Goal: Information Seeking & Learning: Compare options

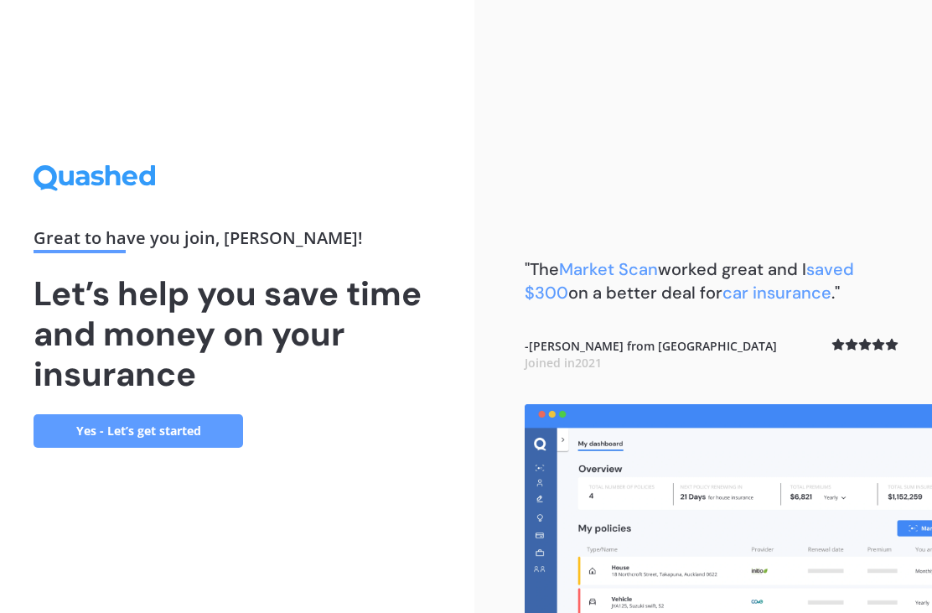
click at [110, 447] on link "Yes - Let’s get started" at bounding box center [138, 431] width 209 height 34
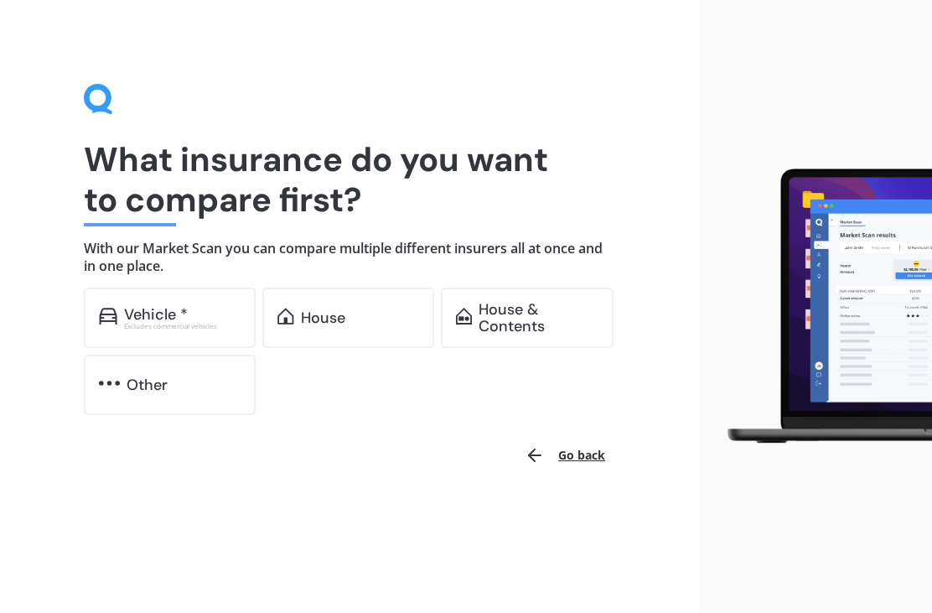
click at [115, 308] on img at bounding box center [108, 316] width 18 height 17
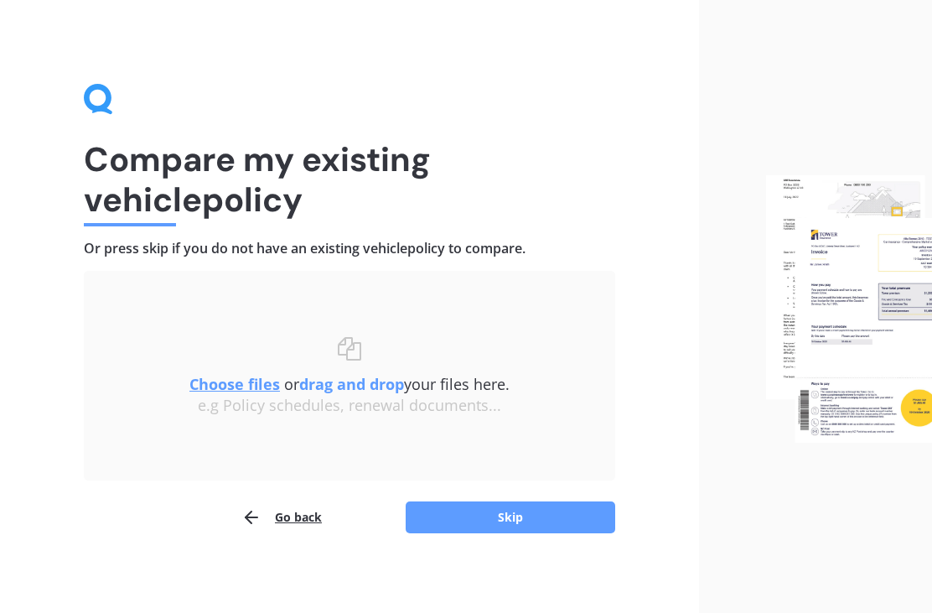
click at [555, 522] on button "Skip" at bounding box center [510, 517] width 209 height 32
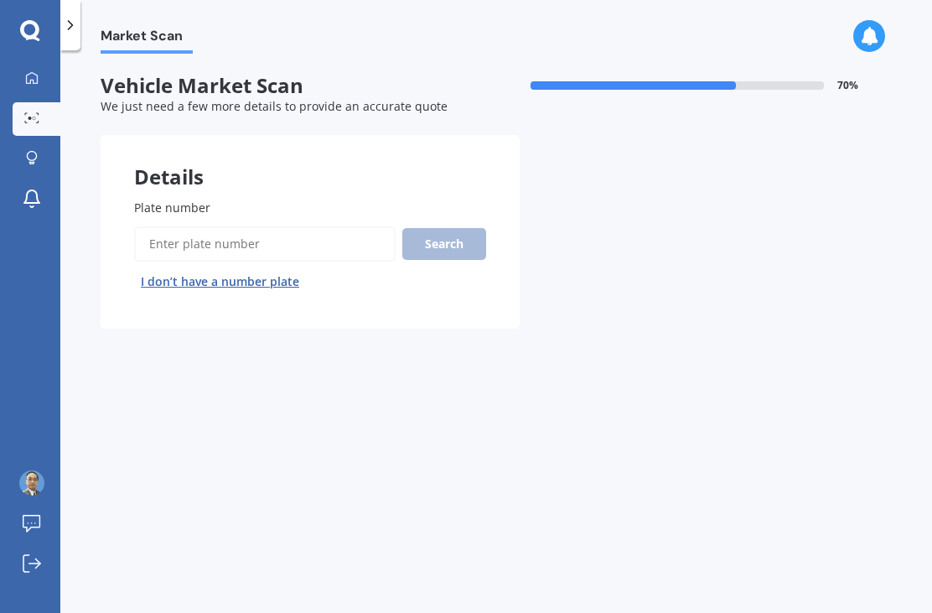
click at [173, 239] on input "Plate number" at bounding box center [264, 243] width 261 height 35
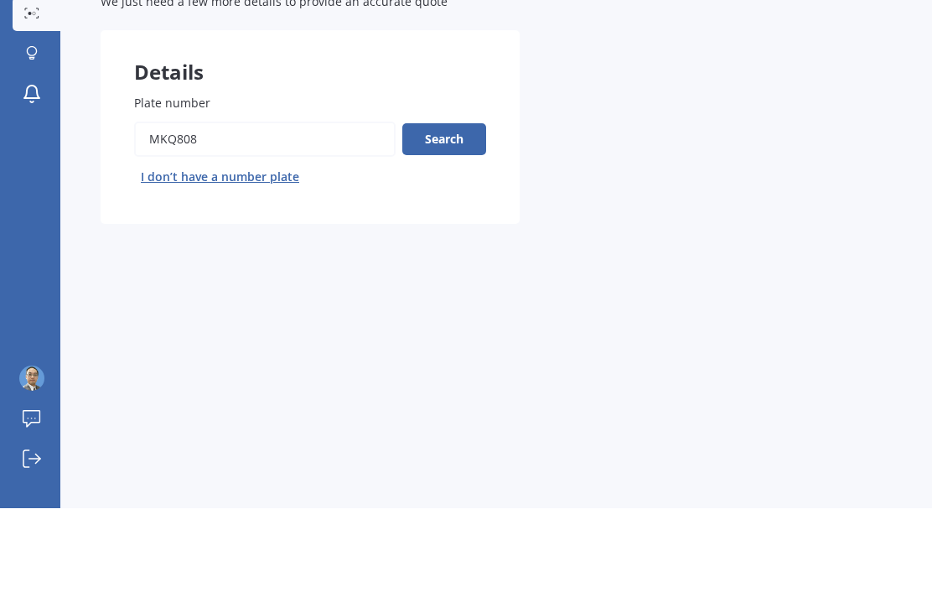
type input "Mkq808"
click at [468, 228] on button "Search" at bounding box center [444, 244] width 84 height 32
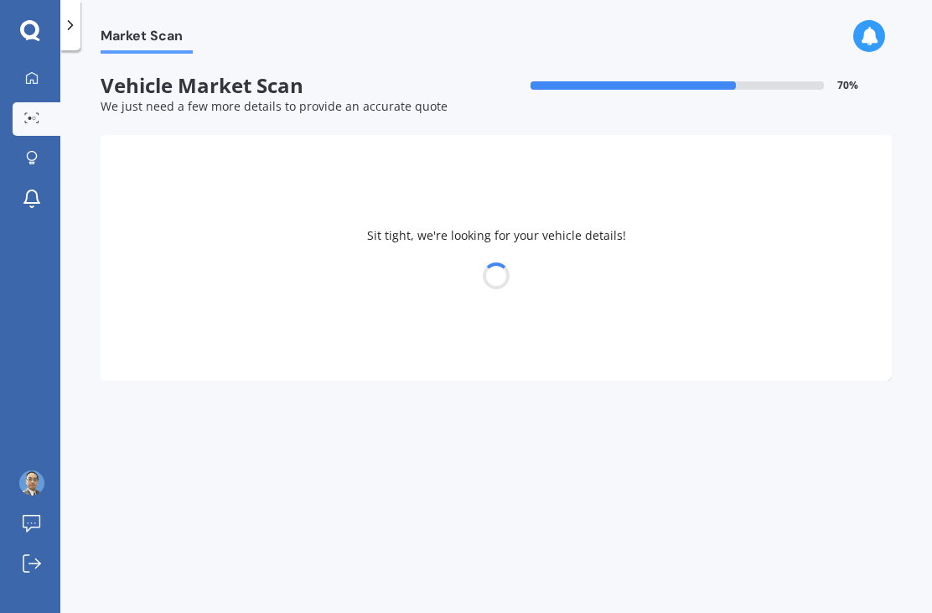
select select "BMW"
select select "X1"
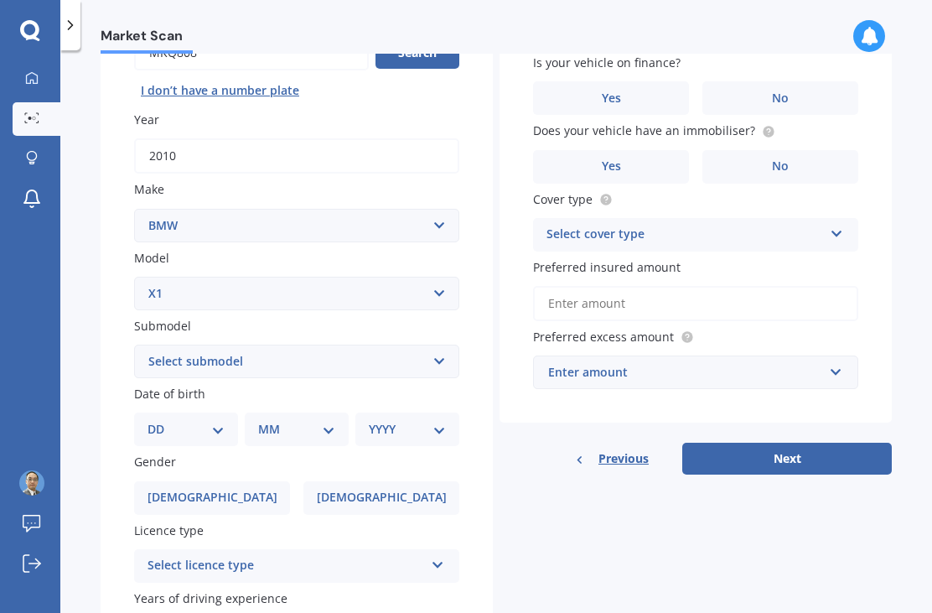
scroll to position [204, 0]
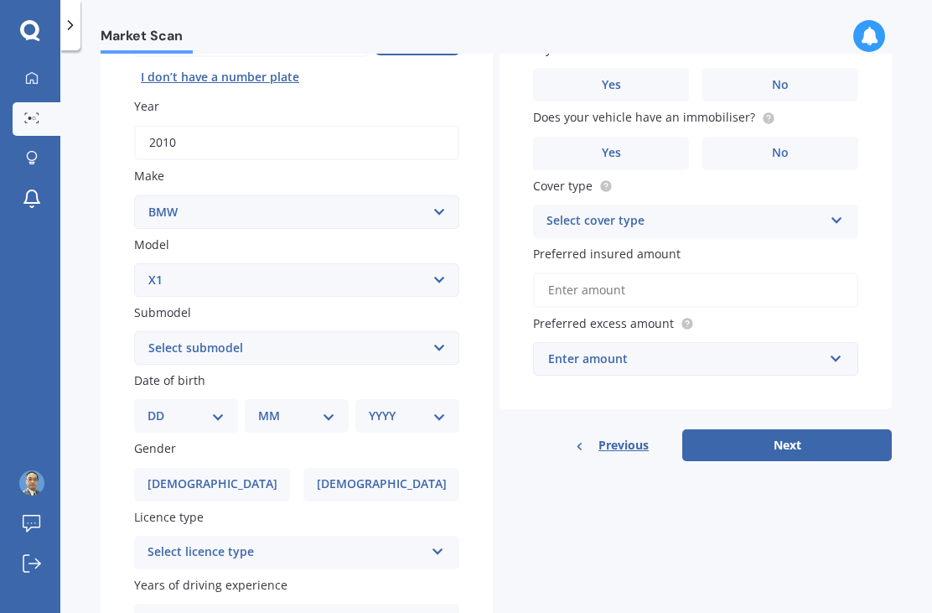
click at [160, 331] on select "Select submodel 18i 2.0 SUV Petrol Turbo 20d 20i 23d 25i SDrive 18d Station Wag…" at bounding box center [296, 348] width 325 height 34
select select "25I"
click at [213, 406] on select "DD 01 02 03 04 05 06 07 08 09 10 11 12 13 14 15 16 17 18 19 20 21 22 23 24 25 2…" at bounding box center [185, 415] width 77 height 18
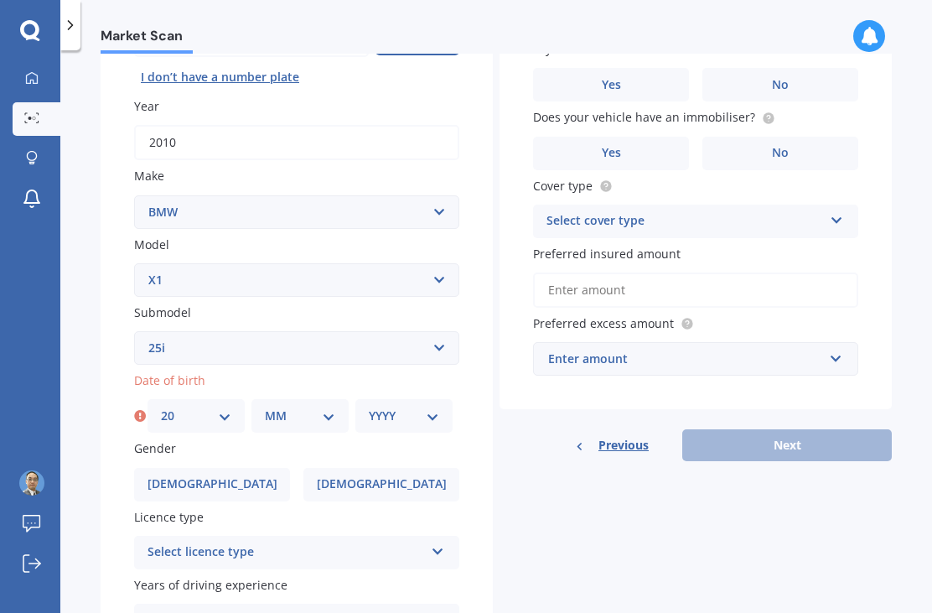
click at [181, 406] on select "DD 01 02 03 04 05 06 07 08 09 10 11 12 13 14 15 16 17 18 19 20 21 22 23 24 25 2…" at bounding box center [196, 415] width 70 height 18
select select "25"
click at [325, 406] on select "MM 01 02 03 04 05 06 07 08 09 10 11 12" at bounding box center [300, 415] width 70 height 18
click at [328, 406] on select "MM 01 02 03 04 05 06 07 08 09 10 11 12" at bounding box center [300, 415] width 70 height 18
select select "01"
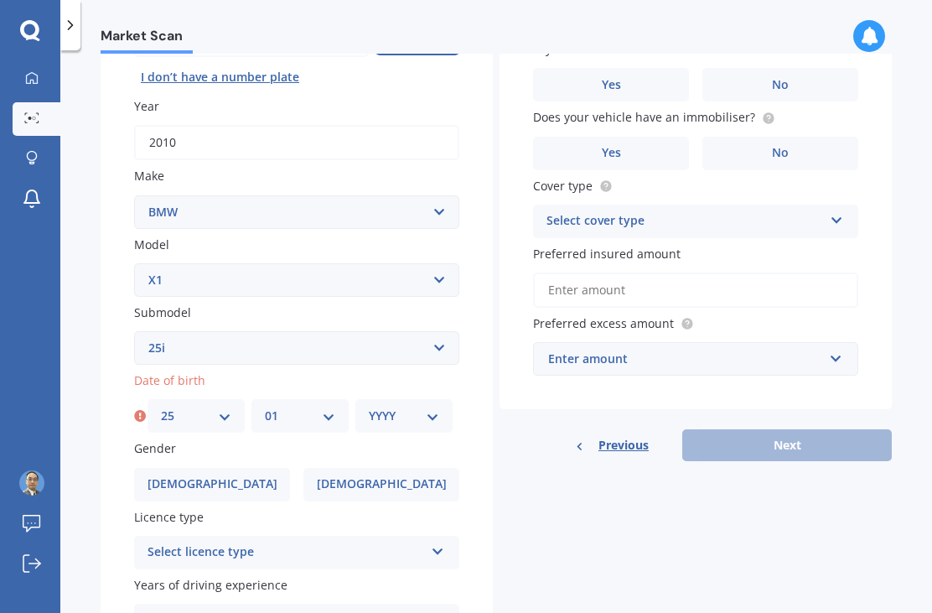
click at [437, 406] on select "YYYY 2025 2024 2023 2022 2021 2020 2019 2018 2017 2016 2015 2014 2013 2012 2011…" at bounding box center [404, 415] width 70 height 18
select select "1971"
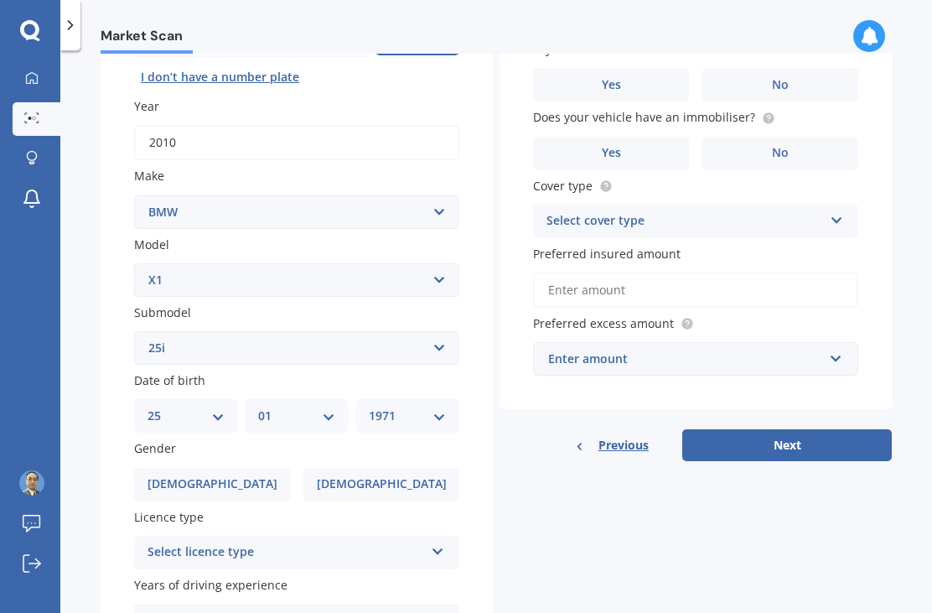
click at [398, 477] on span "[DEMOGRAPHIC_DATA]" at bounding box center [382, 484] width 130 height 14
click at [0, 0] on input "[DEMOGRAPHIC_DATA]" at bounding box center [0, 0] width 0 height 0
click at [433, 542] on icon at bounding box center [438, 548] width 14 height 12
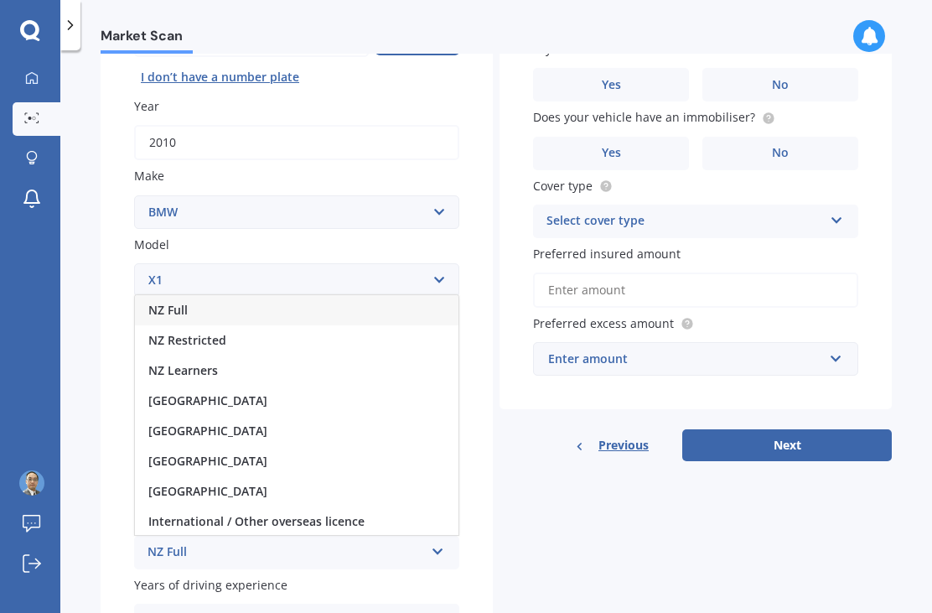
click at [336, 295] on div "NZ Full" at bounding box center [296, 310] width 323 height 30
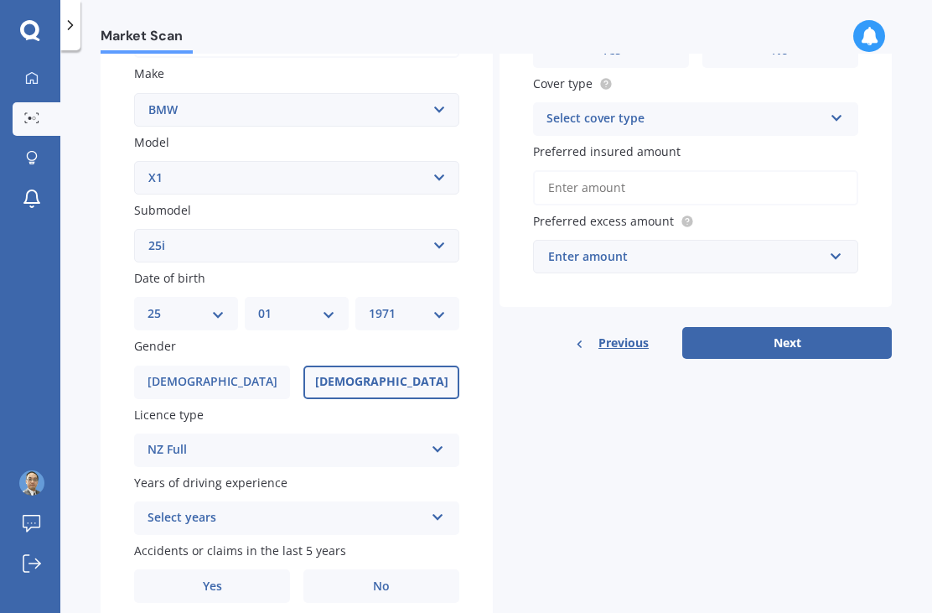
scroll to position [306, 0]
click at [439, 509] on icon at bounding box center [438, 515] width 14 height 12
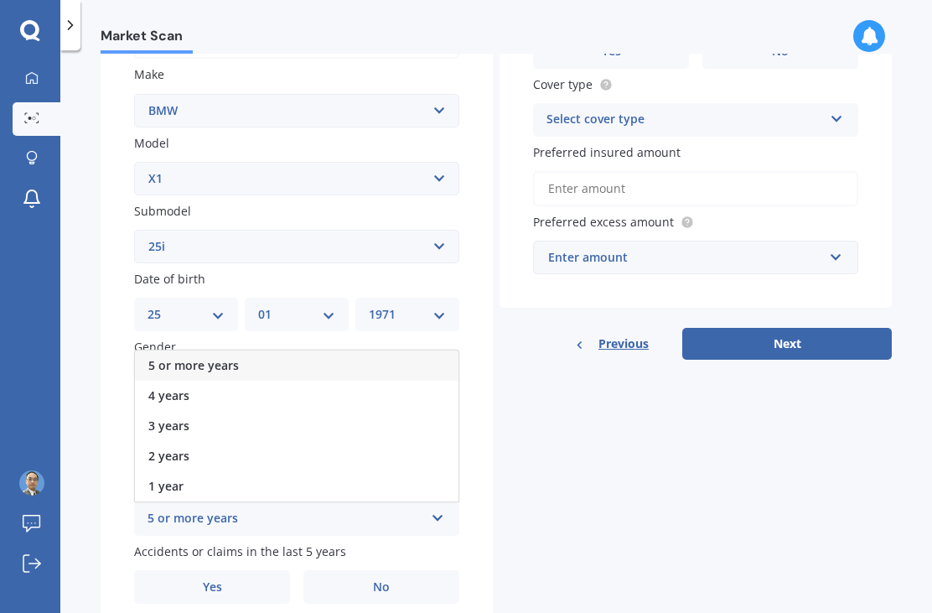
click at [417, 350] on div "5 or more years" at bounding box center [296, 365] width 323 height 30
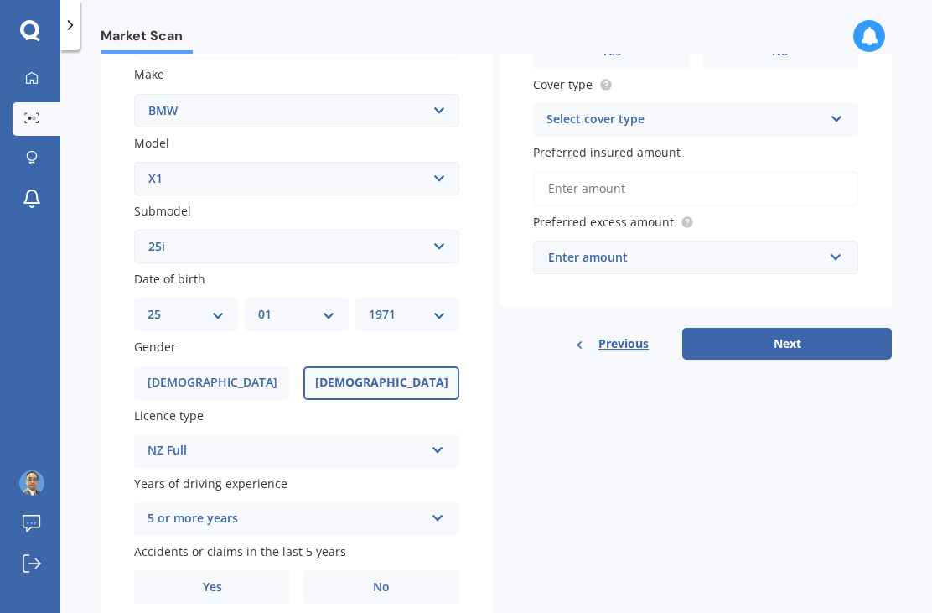
click at [399, 570] on label "No" at bounding box center [381, 587] width 156 height 34
click at [0, 0] on input "No" at bounding box center [0, 0] width 0 height 0
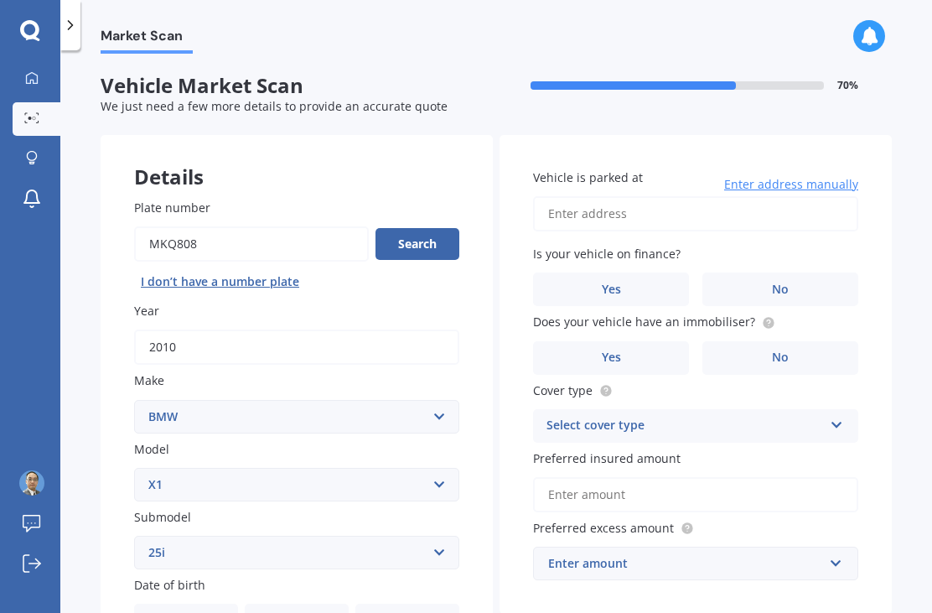
scroll to position [0, 0]
click at [792, 196] on input "Vehicle is parked at" at bounding box center [695, 213] width 325 height 35
click at [793, 196] on input "[STREET_ADDRESS][PERSON_NAME]" at bounding box center [695, 213] width 325 height 35
type input "[STREET_ADDRESS][PERSON_NAME]"
click at [793, 272] on label "No" at bounding box center [780, 289] width 156 height 34
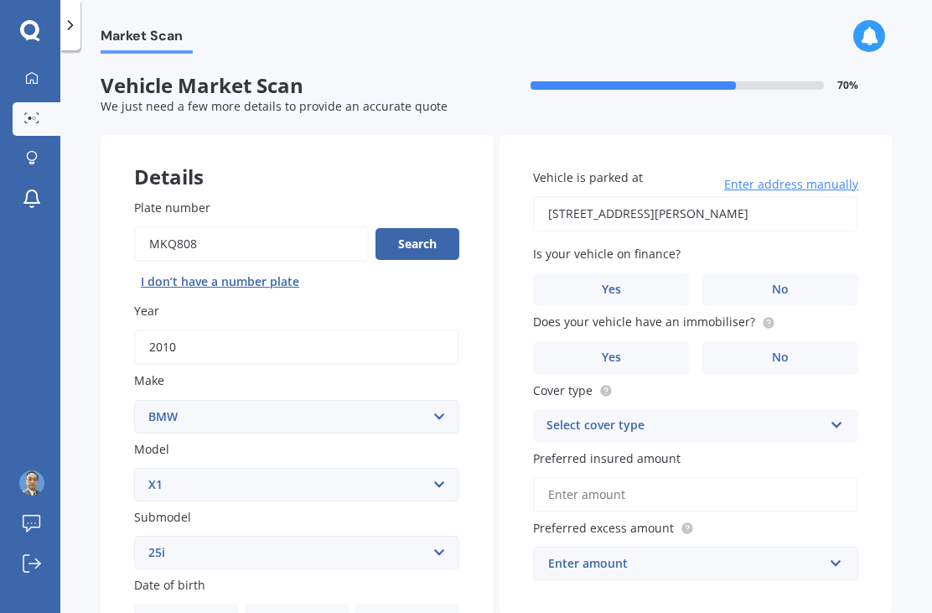
click at [0, 0] on input "No" at bounding box center [0, 0] width 0 height 0
click at [654, 341] on label "Yes" at bounding box center [611, 358] width 156 height 34
click at [0, 0] on input "Yes" at bounding box center [0, 0] width 0 height 0
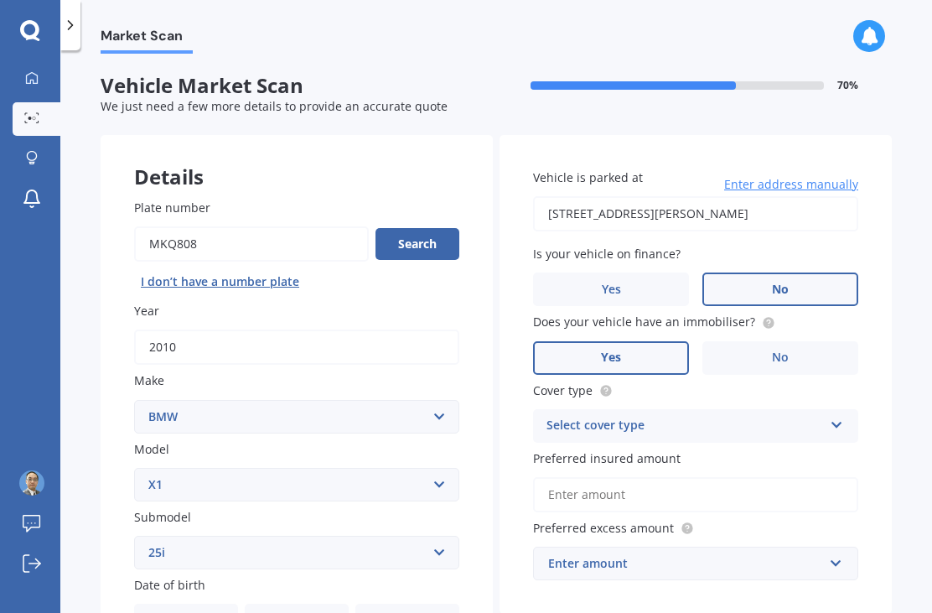
click at [836, 416] on icon at bounding box center [837, 422] width 14 height 12
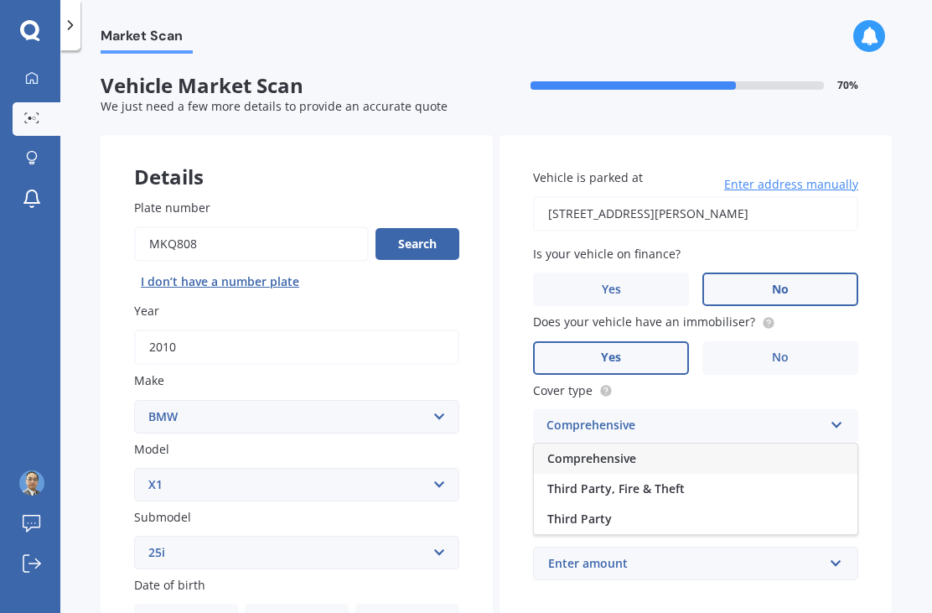
click at [737, 443] on div "Comprehensive" at bounding box center [695, 458] width 323 height 30
click at [809, 477] on input "Preferred insured amount" at bounding box center [695, 494] width 325 height 35
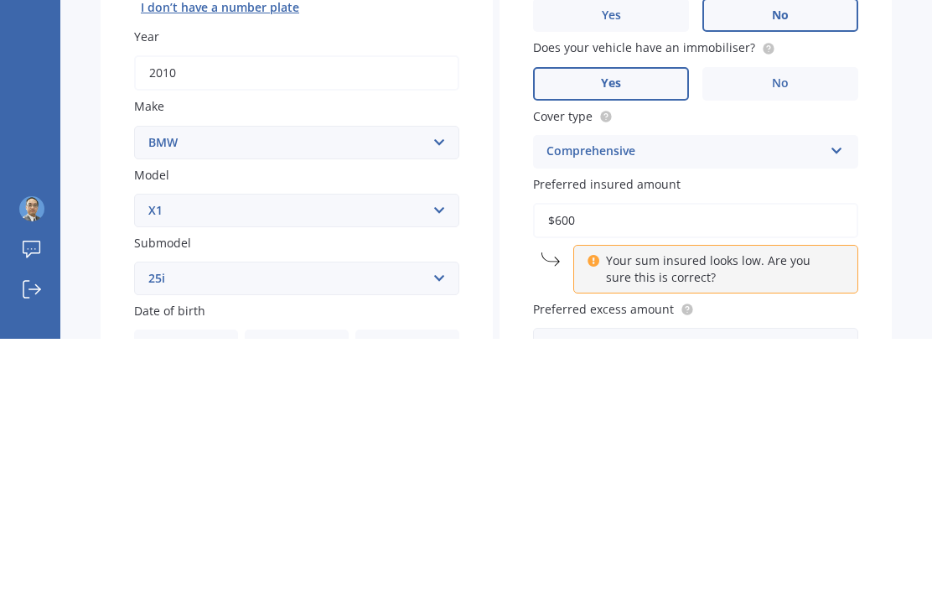
type input "$6,000"
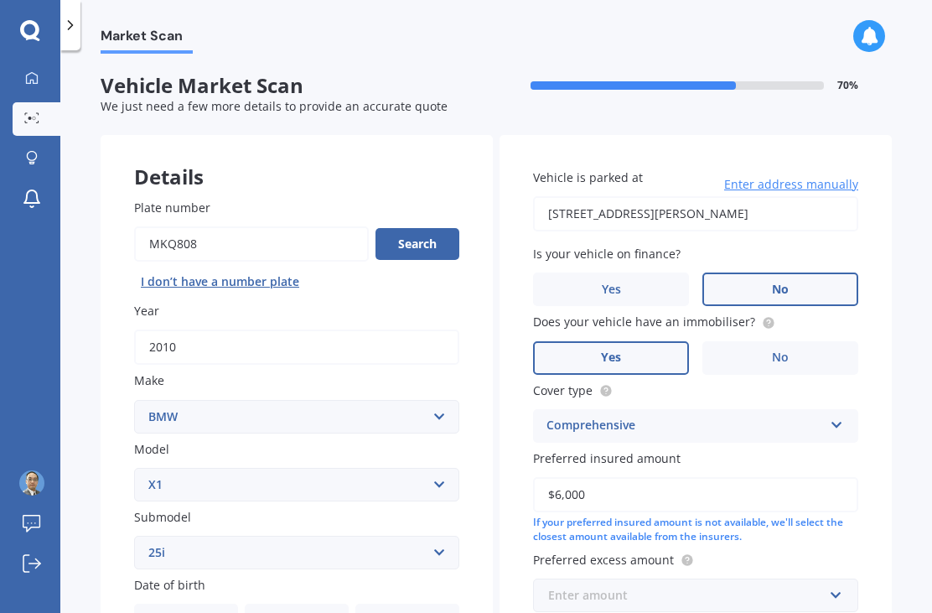
click at [839, 579] on input "text" at bounding box center [690, 595] width 310 height 32
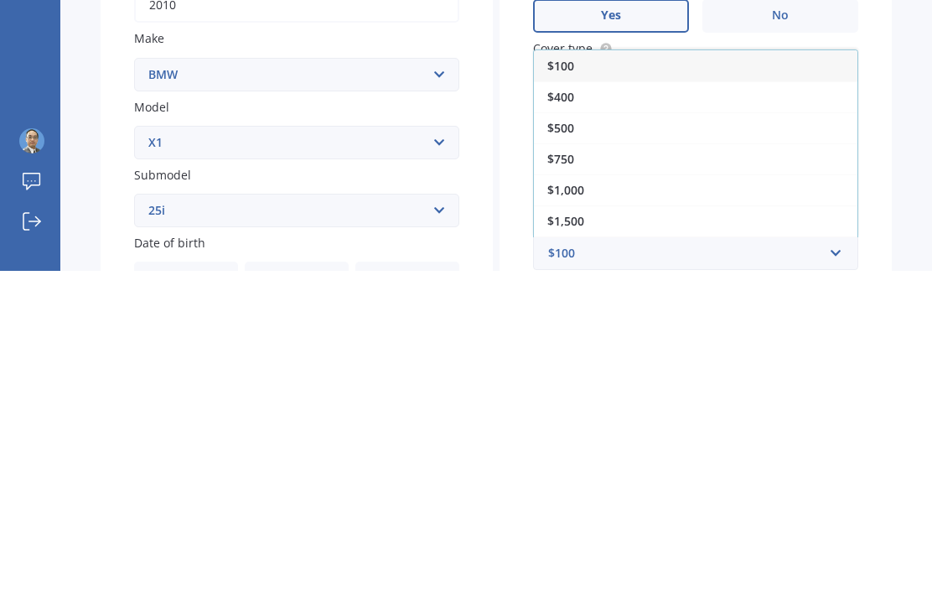
click at [793, 485] on div "$750" at bounding box center [695, 500] width 323 height 31
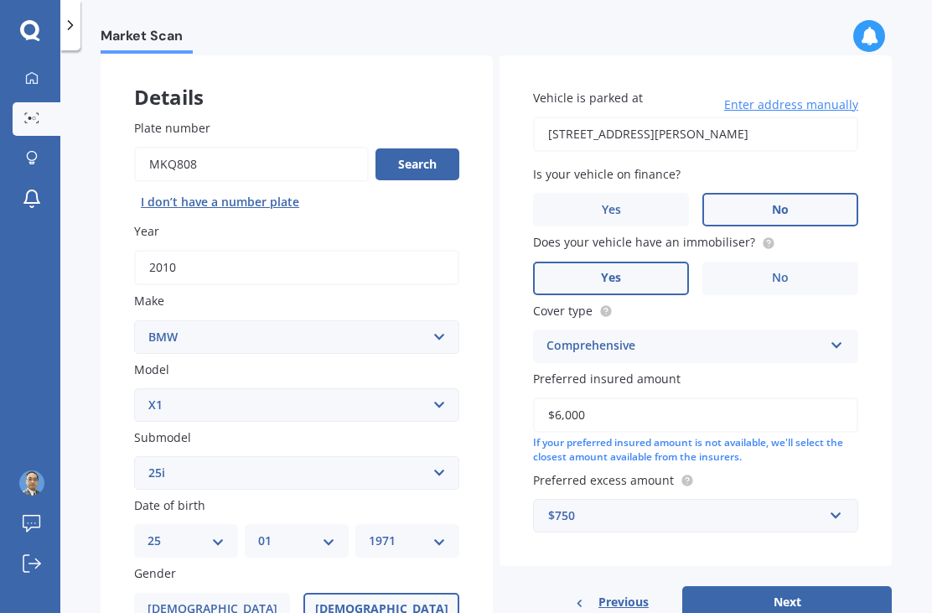
scroll to position [88, 0]
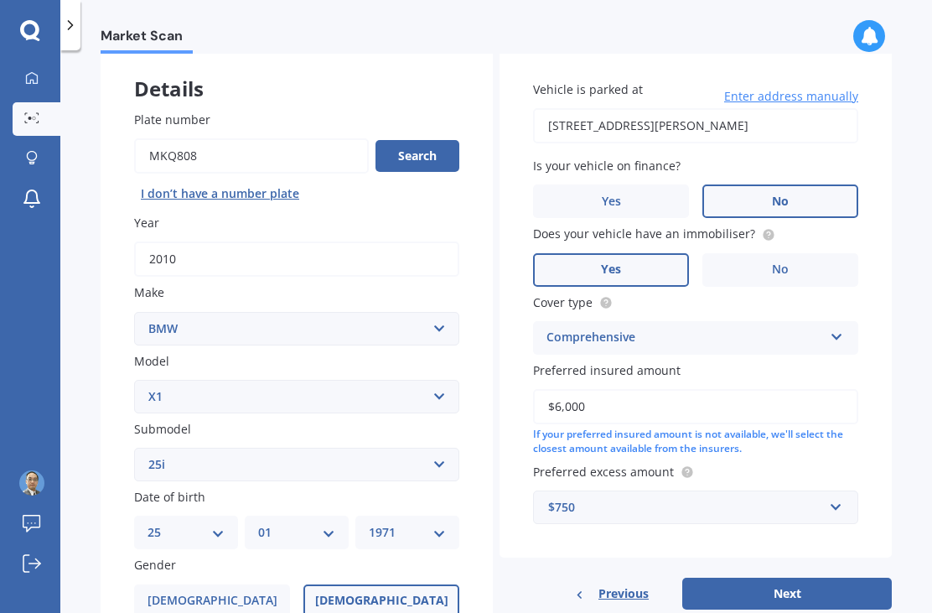
click at [879, 577] on button "Next" at bounding box center [786, 593] width 209 height 32
select select "25"
select select "01"
select select "1971"
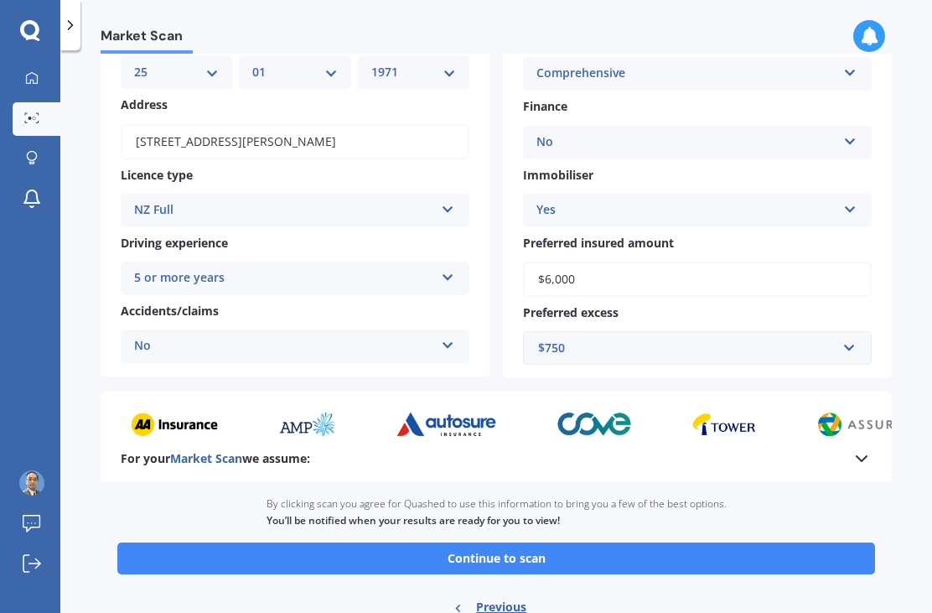
scroll to position [188, 0]
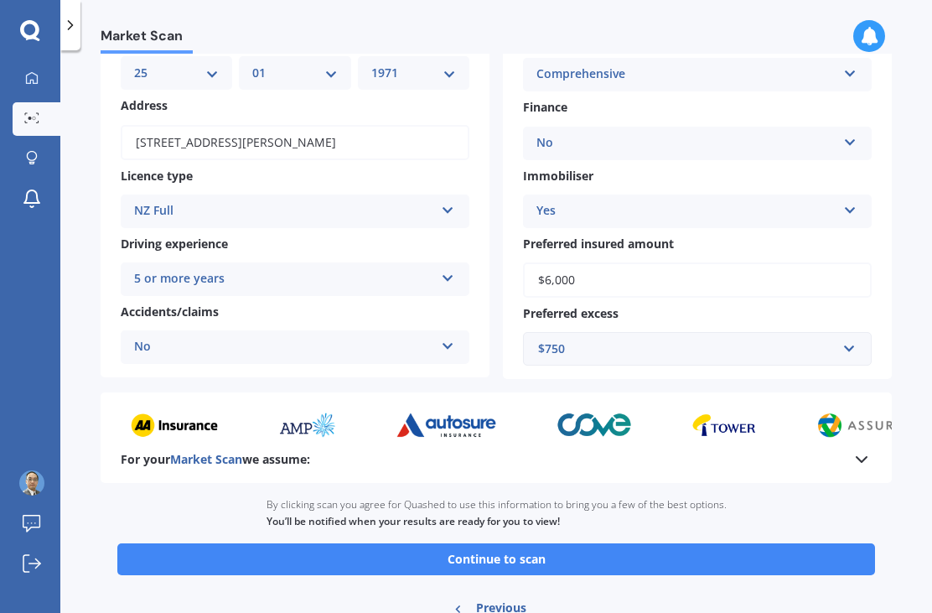
click at [833, 546] on button "Continue to scan" at bounding box center [495, 559] width 757 height 32
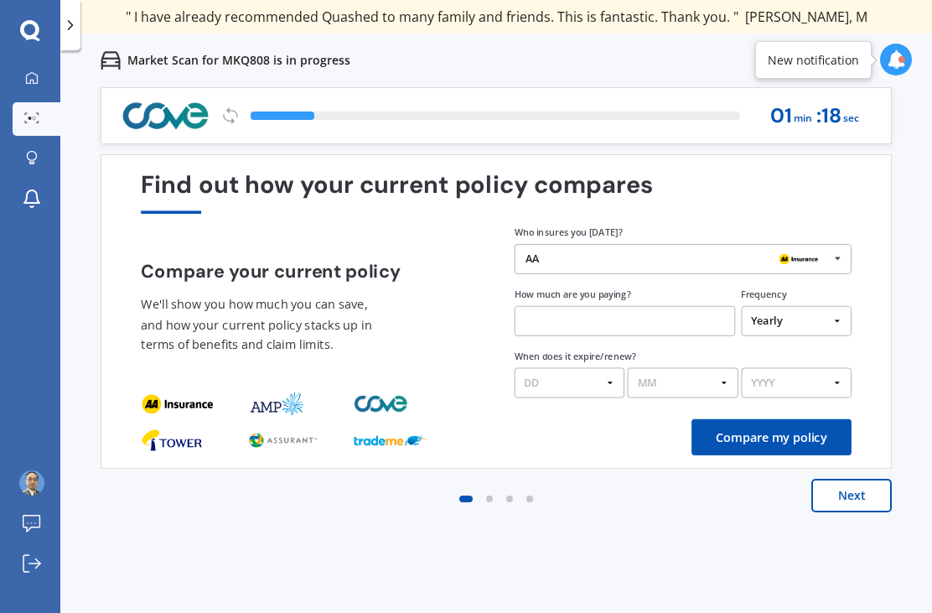
click at [840, 255] on icon at bounding box center [837, 259] width 23 height 28
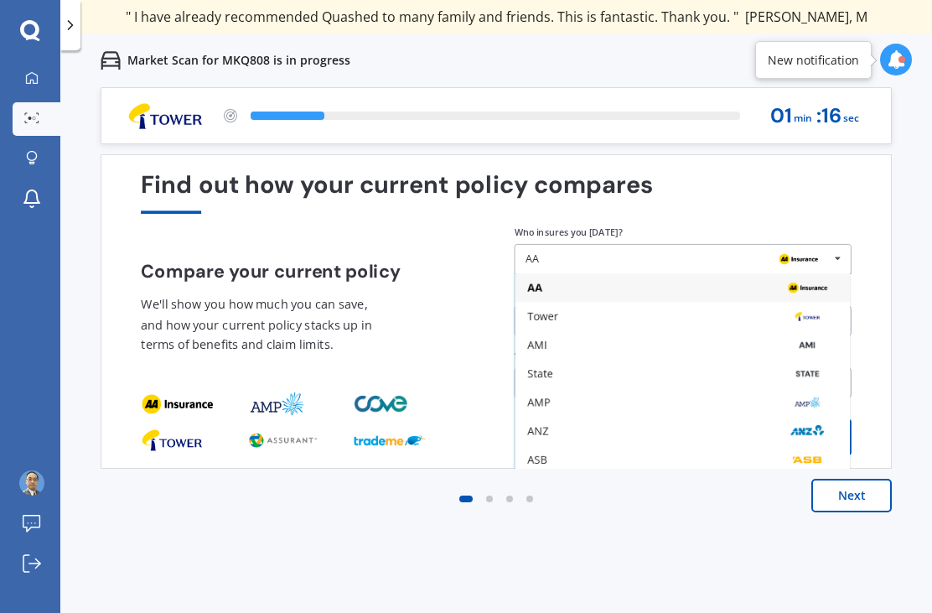
click at [737, 315] on div "Tower" at bounding box center [682, 316] width 310 height 12
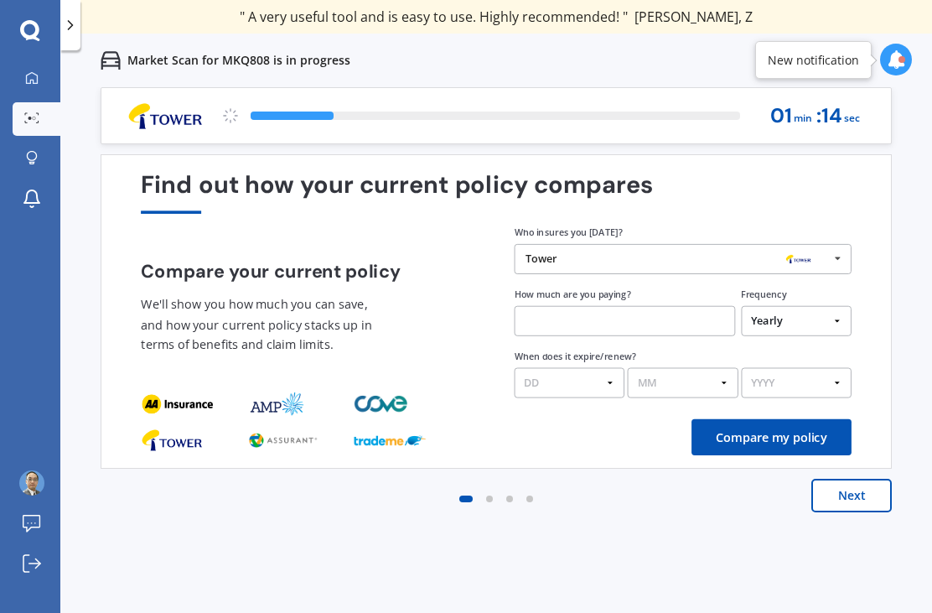
click at [701, 328] on input "text" at bounding box center [624, 321] width 220 height 30
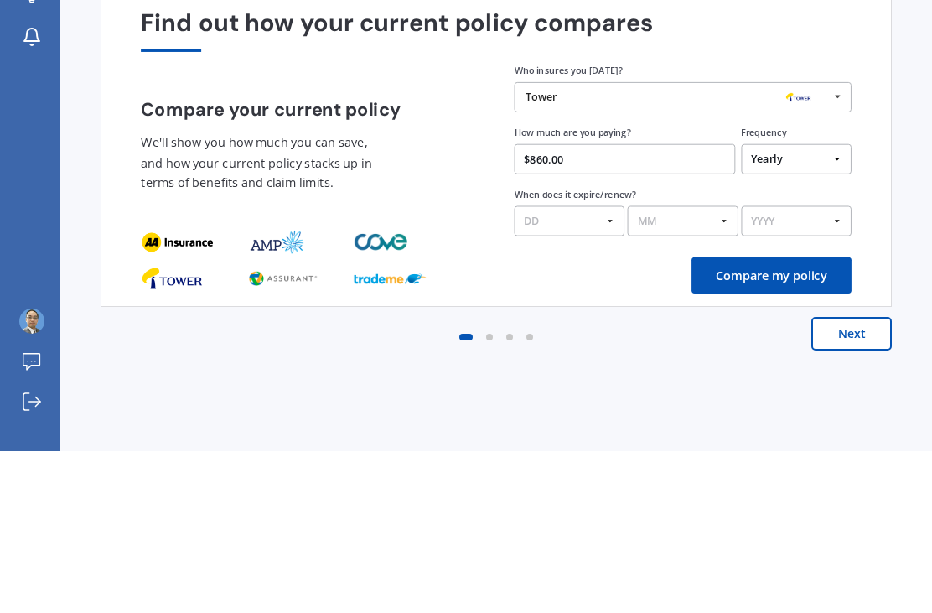
scroll to position [54, 0]
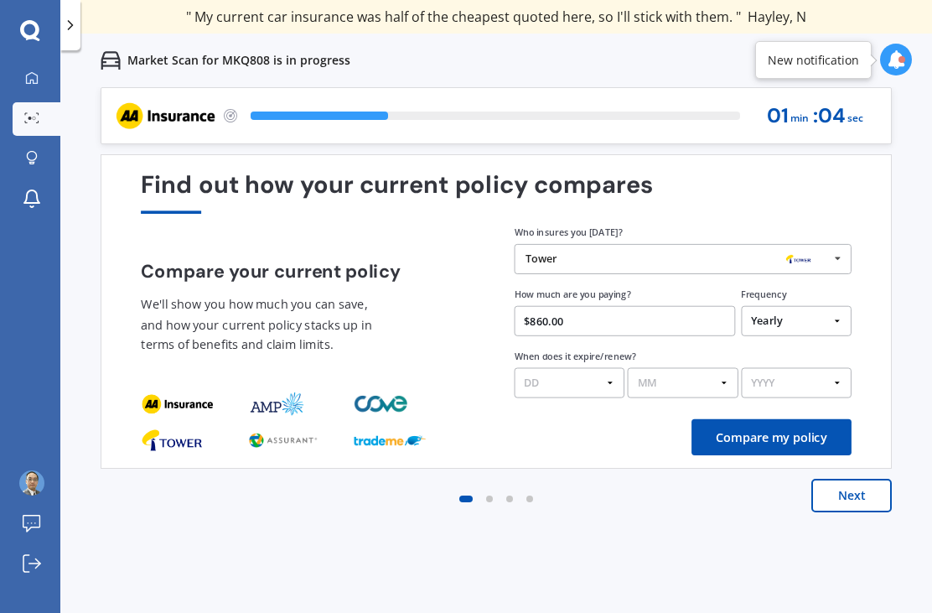
type input "$860.00"
click at [613, 368] on select "DD 01 02 03 04 05 06 07 08 09 10 11 12 13 14 15 16 17 18 19 20 21 22 23 24 25 2…" at bounding box center [569, 383] width 111 height 30
click at [722, 368] on select "MM 01 02 03 04 05 06 07 08 09 10 11 12" at bounding box center [683, 383] width 111 height 30
select select "09"
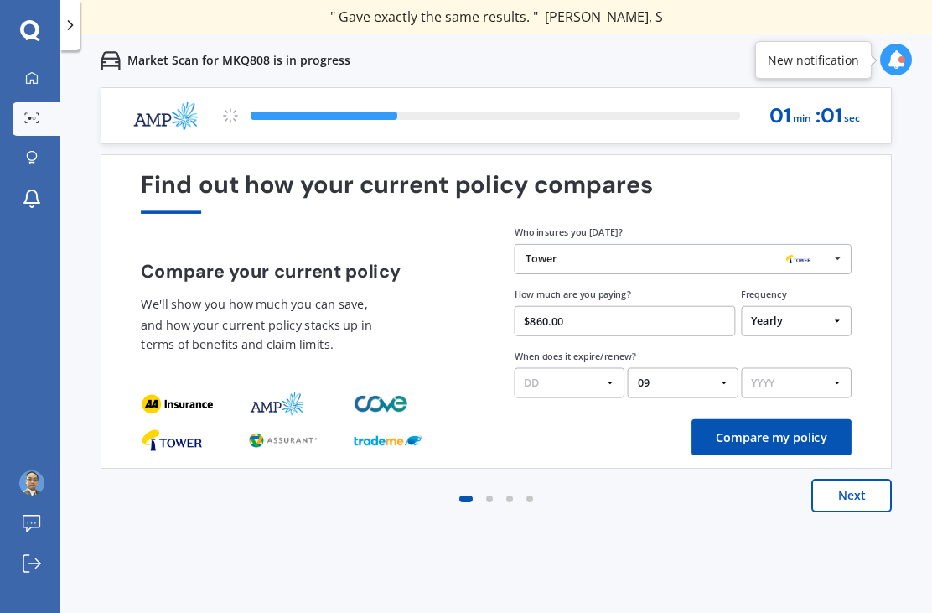
click at [616, 368] on select "DD 01 02 03 04 05 06 07 08 09 10 11 12 13 14 15 16 17 18 19 20 21 22 23 24 25 2…" at bounding box center [569, 383] width 111 height 30
select select "11"
click at [836, 368] on select "YYYY 2026 2025 2024" at bounding box center [796, 383] width 111 height 30
click at [847, 368] on select "YYYY 2026 2025 2024" at bounding box center [796, 383] width 111 height 30
select select "2025"
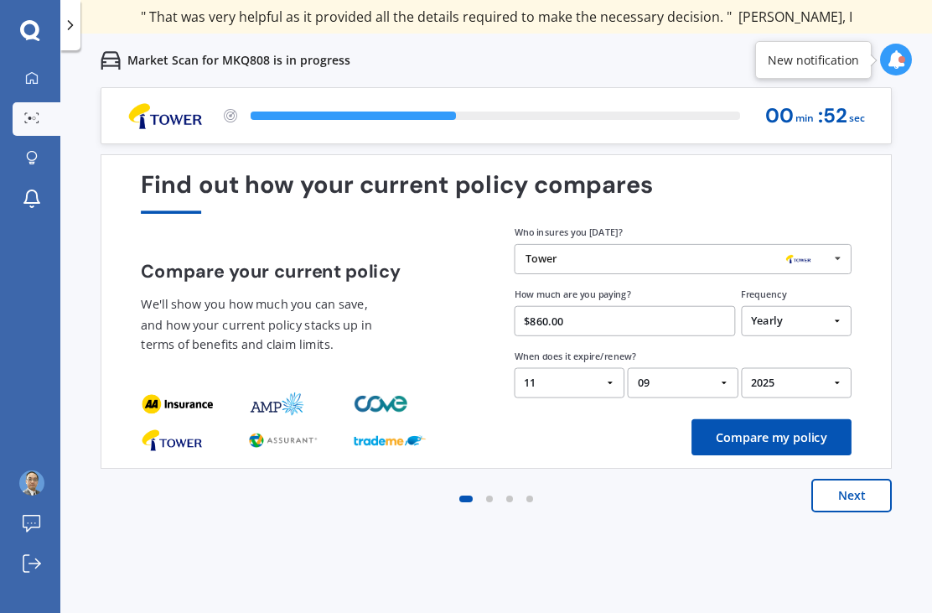
click at [826, 419] on button "Compare my policy" at bounding box center [771, 437] width 160 height 36
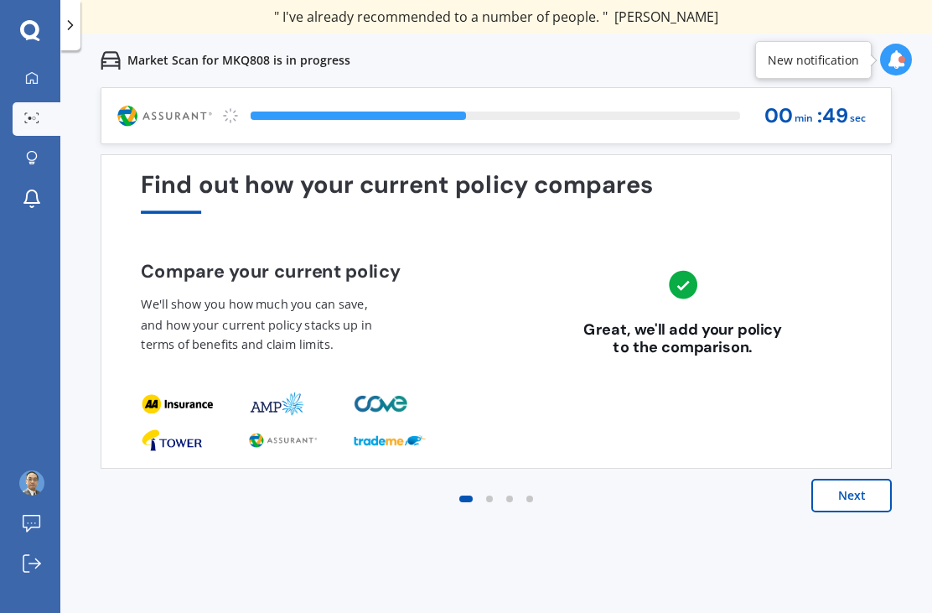
scroll to position [0, 0]
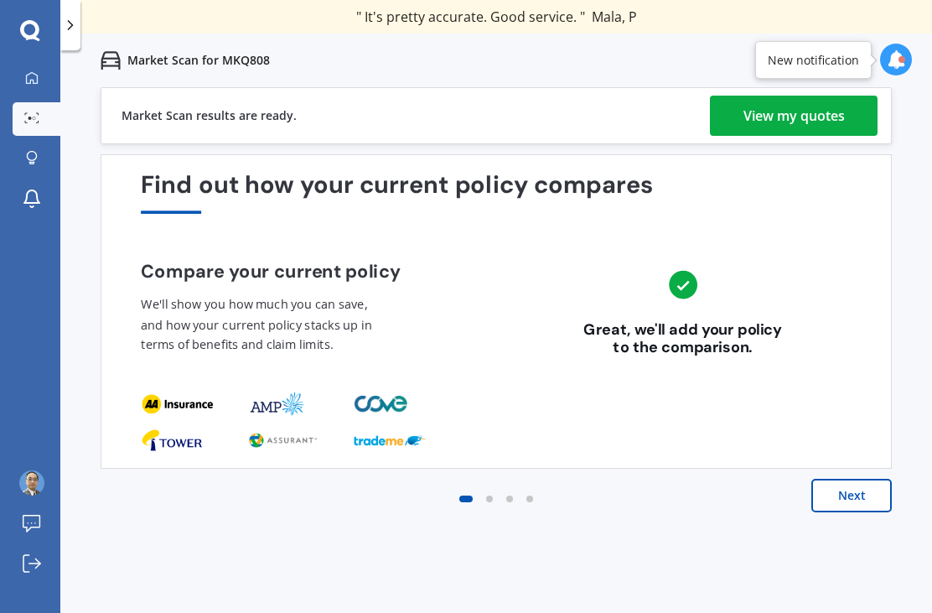
click at [841, 122] on div "View my quotes" at bounding box center [793, 116] width 101 height 40
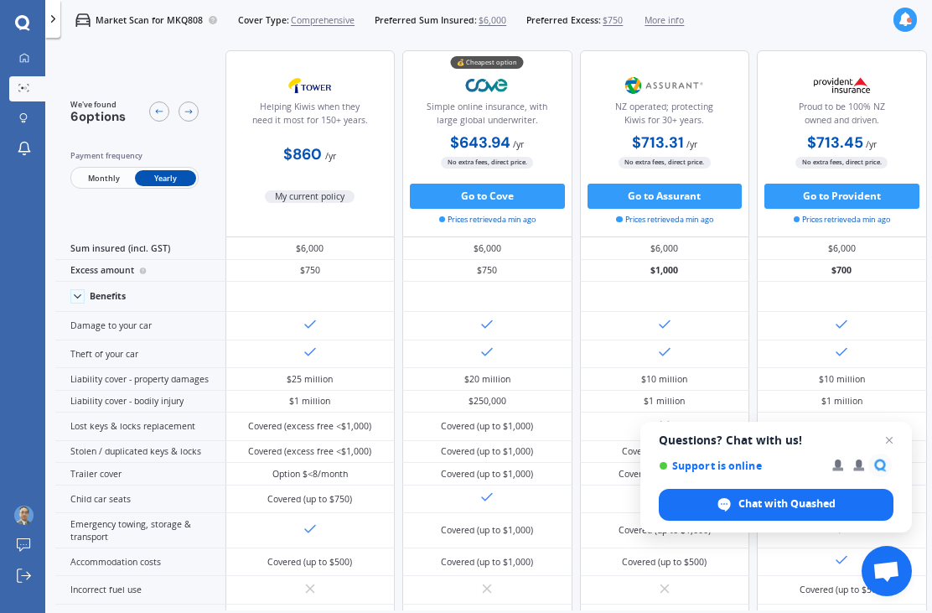
scroll to position [5, 0]
click at [28, 22] on icon at bounding box center [22, 22] width 14 height 14
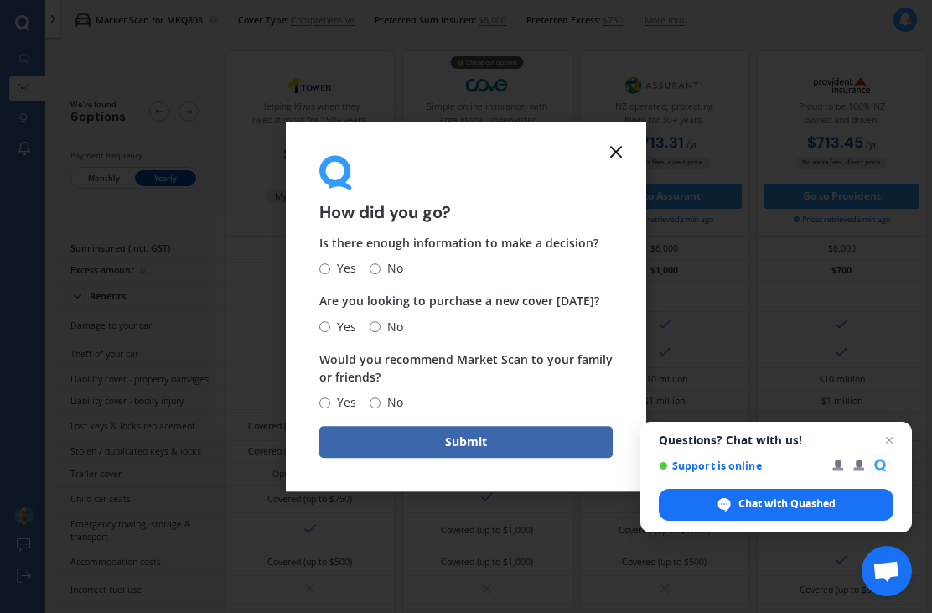
scroll to position [54, 0]
click at [622, 148] on icon at bounding box center [616, 152] width 20 height 20
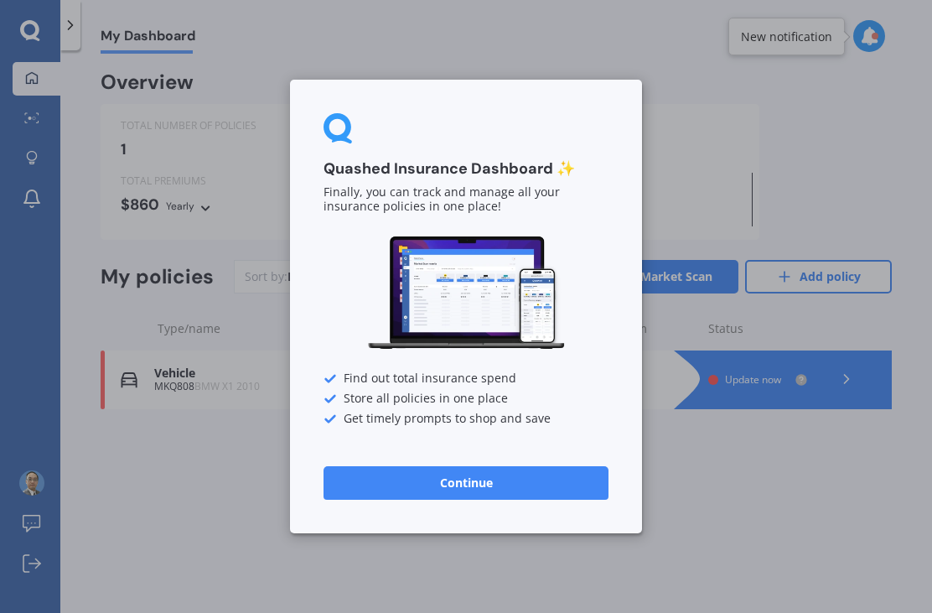
click at [559, 482] on button "Continue" at bounding box center [465, 483] width 285 height 34
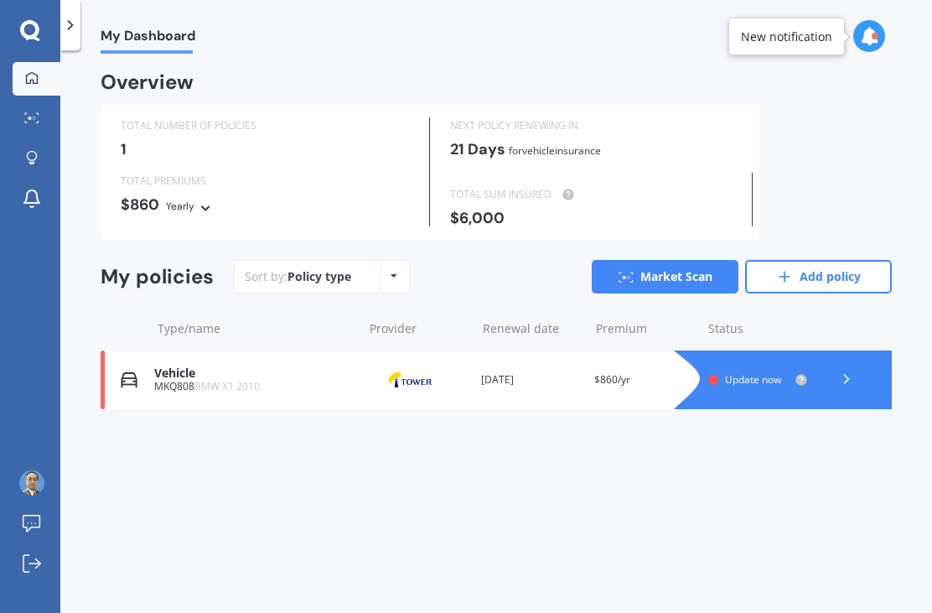
click at [44, 127] on link "Market Scan" at bounding box center [37, 119] width 48 height 34
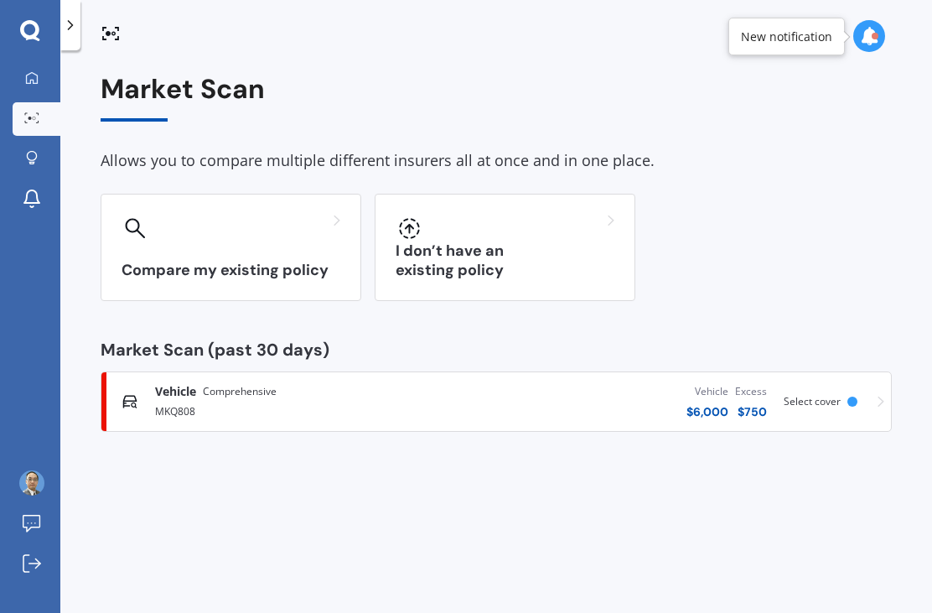
click at [34, 153] on icon at bounding box center [32, 158] width 12 height 14
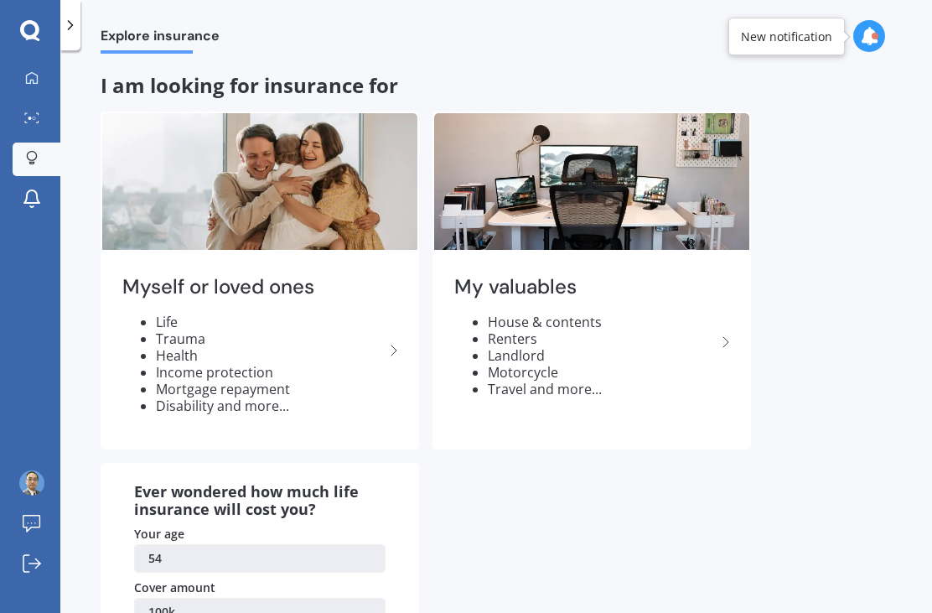
click at [581, 323] on li "House & contents" at bounding box center [602, 321] width 228 height 17
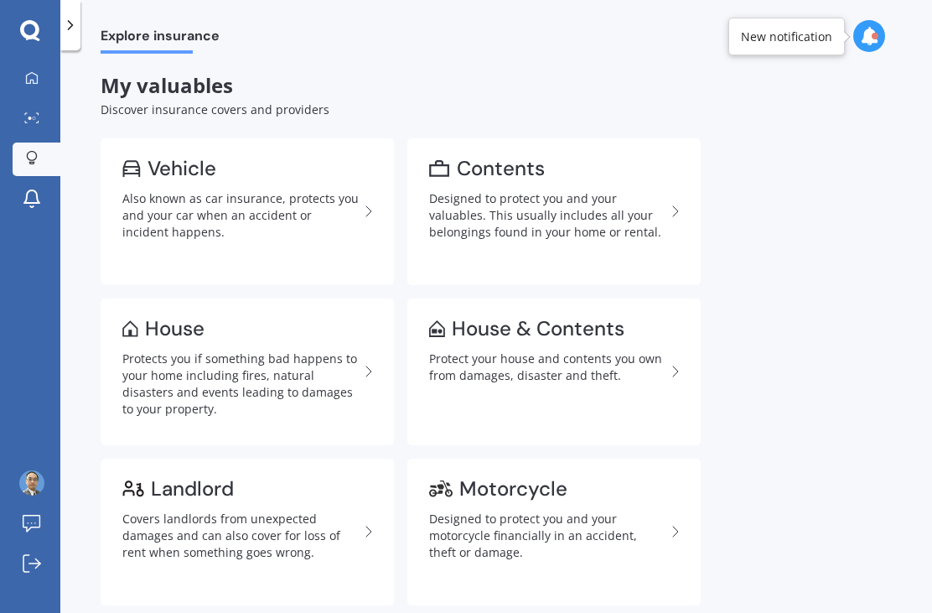
click at [638, 383] on link "House & Contents Protect your house and contents you own from damages, disaster…" at bounding box center [553, 371] width 293 height 147
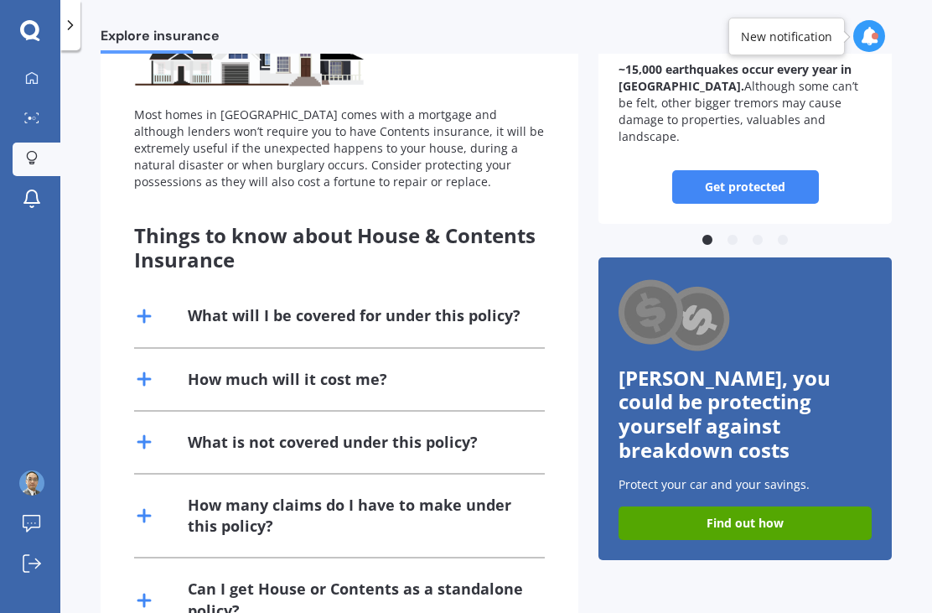
scroll to position [219, 0]
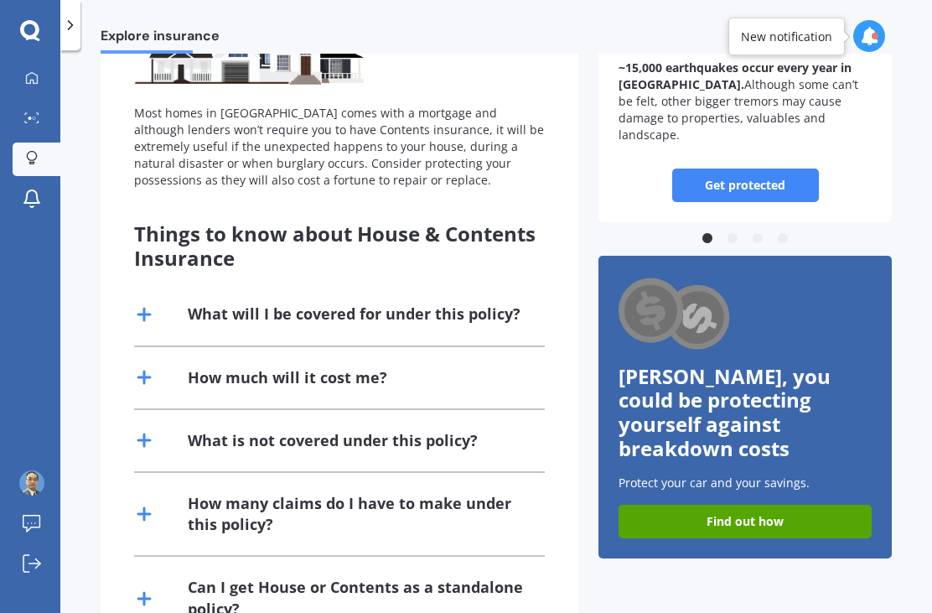
click at [445, 318] on div "What will I be covered for under this policy?" at bounding box center [339, 313] width 411 height 61
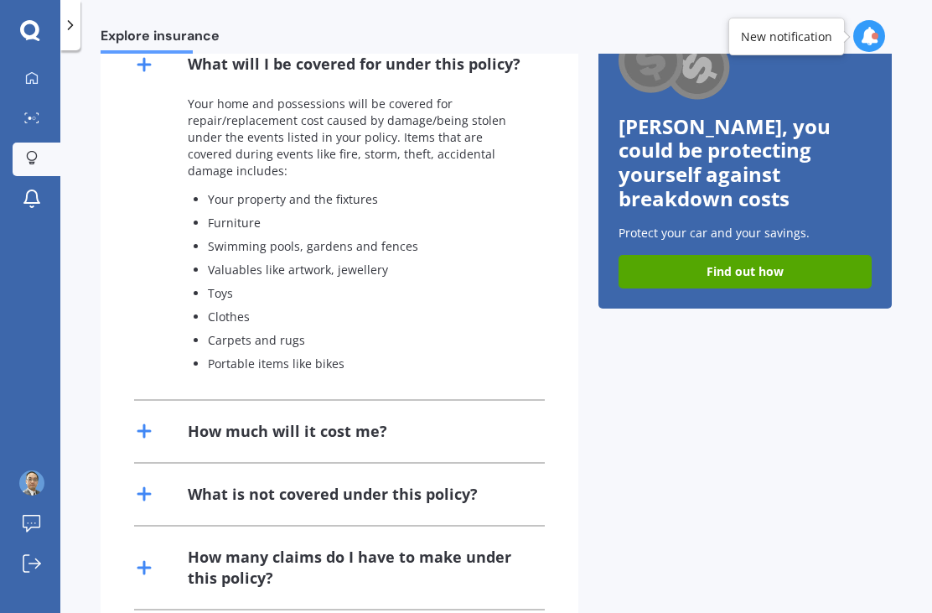
scroll to position [469, 0]
click at [478, 433] on div "How much will it cost me?" at bounding box center [339, 430] width 411 height 61
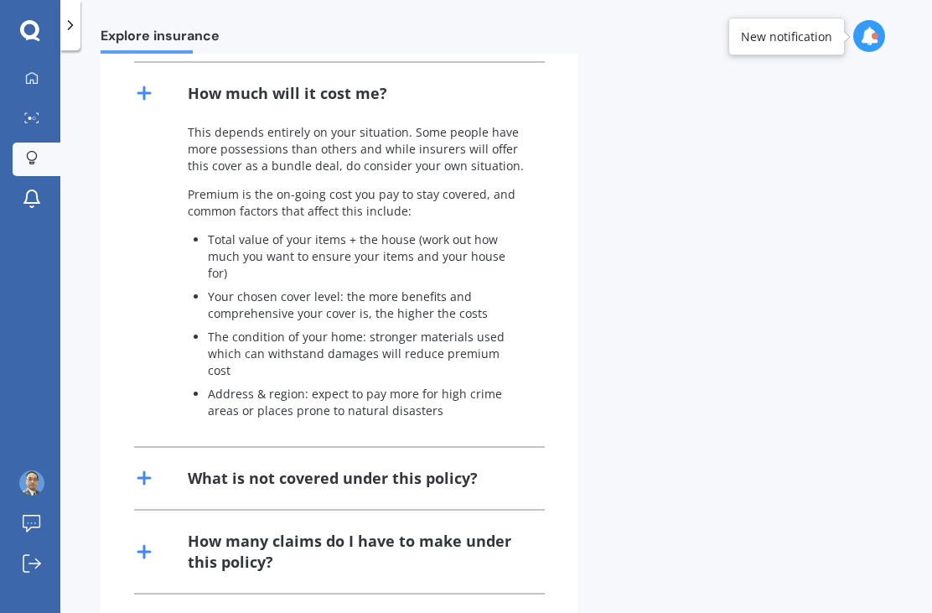
scroll to position [805, 0]
click at [474, 448] on div "What is not covered under this policy?" at bounding box center [339, 478] width 411 height 61
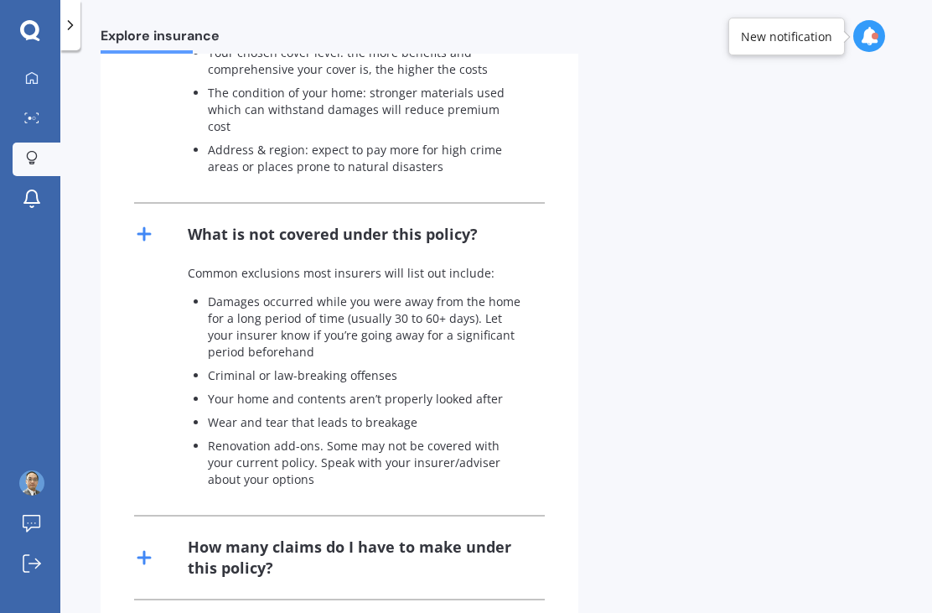
scroll to position [1050, 0]
click at [503, 536] on div "How many claims do I have to make under this policy?" at bounding box center [356, 557] width 337 height 42
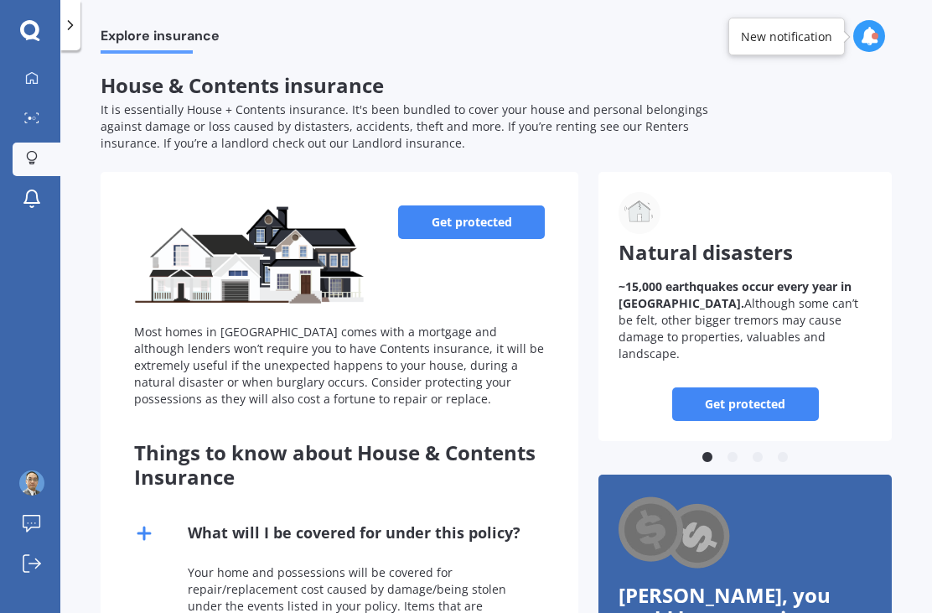
scroll to position [0, 0]
click at [74, 26] on icon at bounding box center [70, 25] width 17 height 17
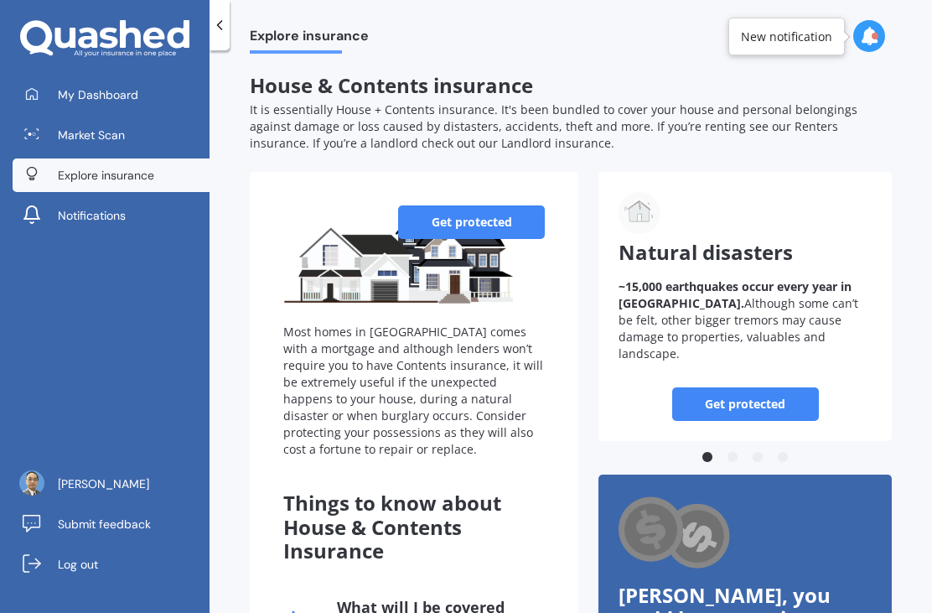
click at [135, 87] on span "My Dashboard" at bounding box center [98, 94] width 80 height 17
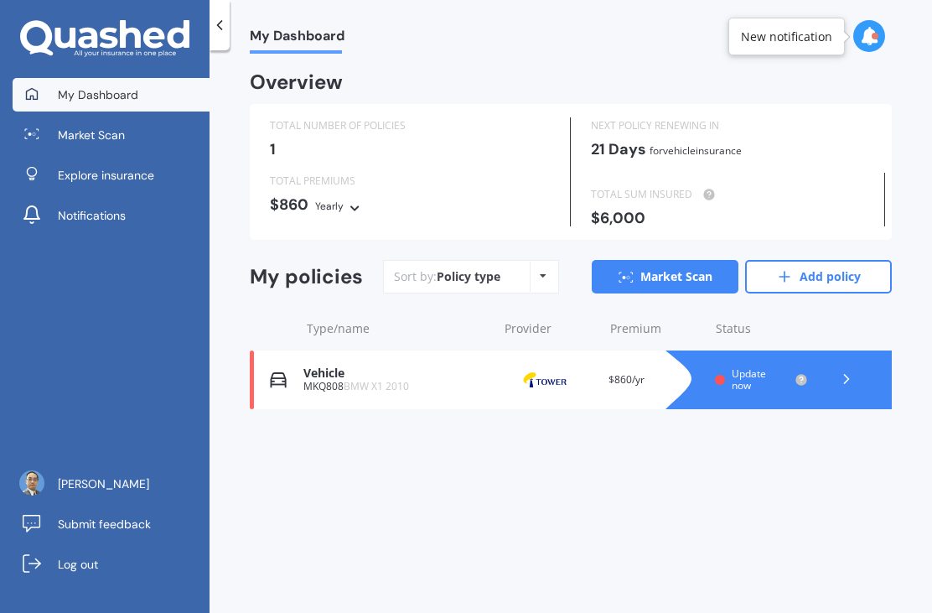
click at [821, 280] on link "Add policy" at bounding box center [818, 277] width 147 height 34
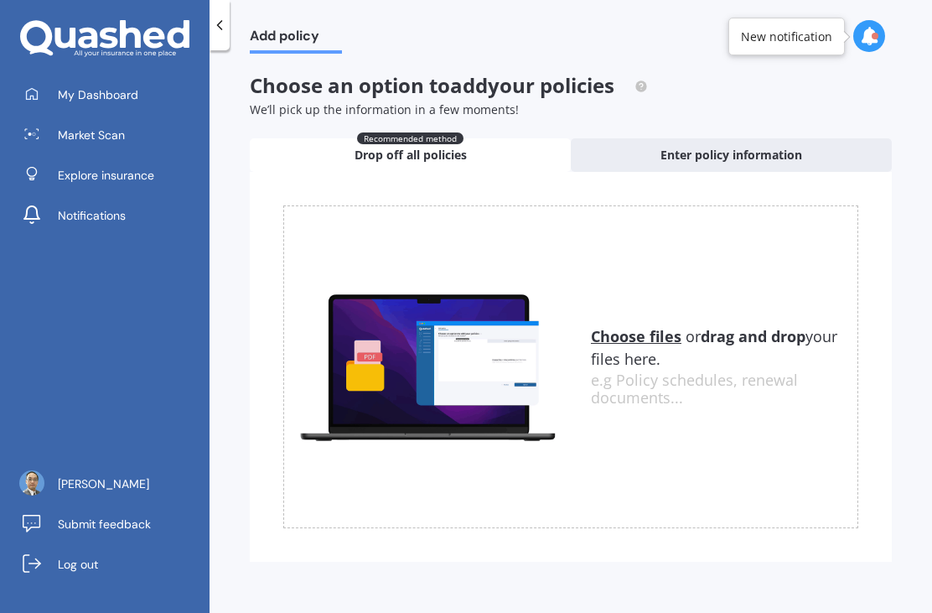
click at [817, 147] on div "Enter policy information" at bounding box center [731, 155] width 321 height 34
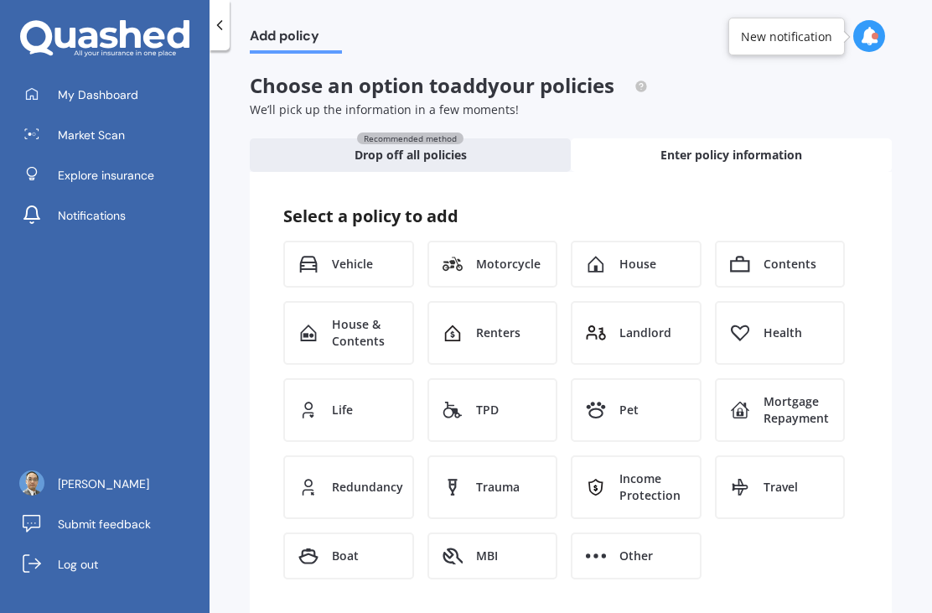
click at [646, 259] on span "House" at bounding box center [637, 264] width 37 height 17
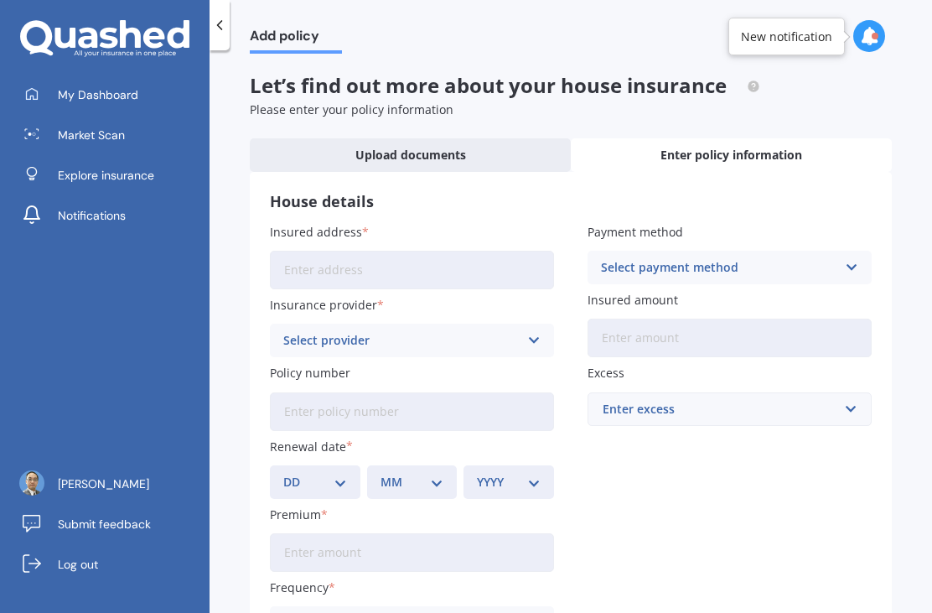
click at [469, 269] on input "Insured address" at bounding box center [412, 270] width 284 height 39
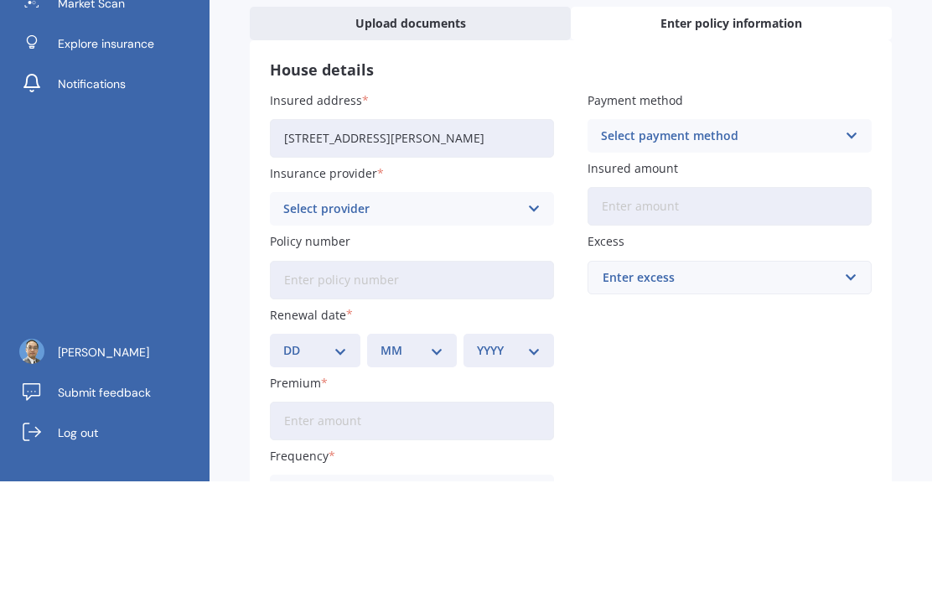
scroll to position [54, 0]
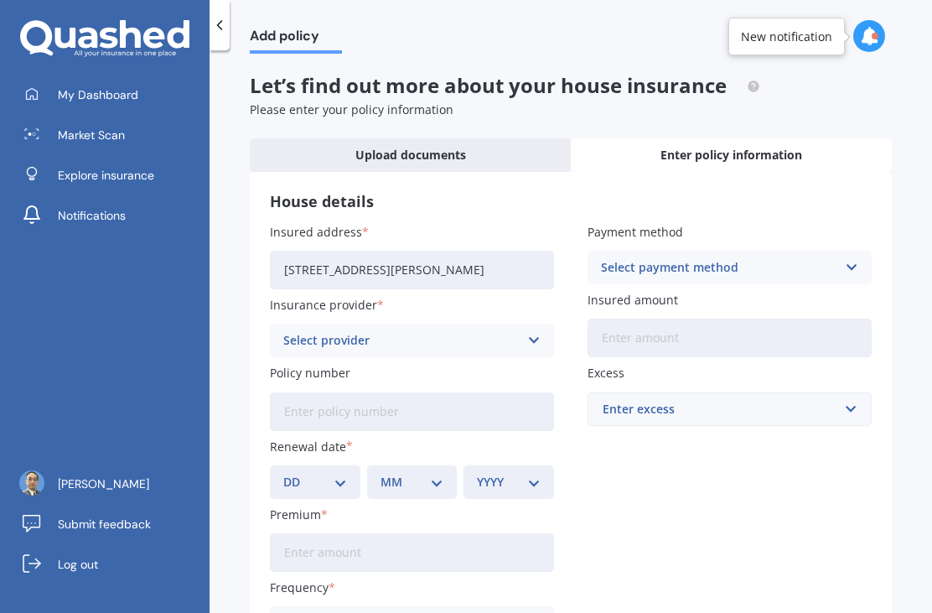
click at [491, 251] on input "[STREET_ADDRESS][PERSON_NAME]" at bounding box center [412, 270] width 284 height 39
type input "[STREET_ADDRESS][PERSON_NAME]"
click at [539, 331] on icon at bounding box center [533, 340] width 14 height 18
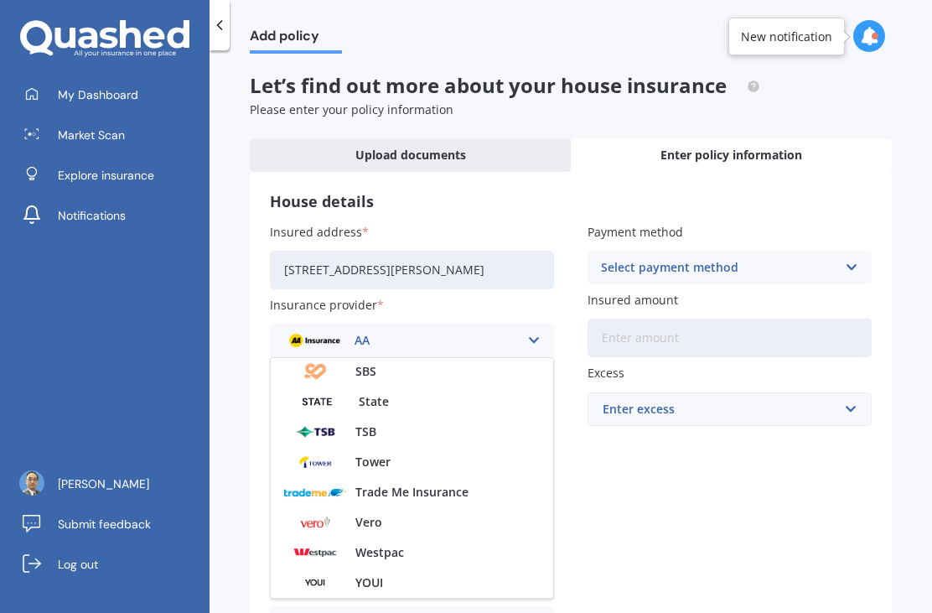
scroll to position [454, 0]
click at [480, 447] on div "Tower" at bounding box center [412, 462] width 282 height 30
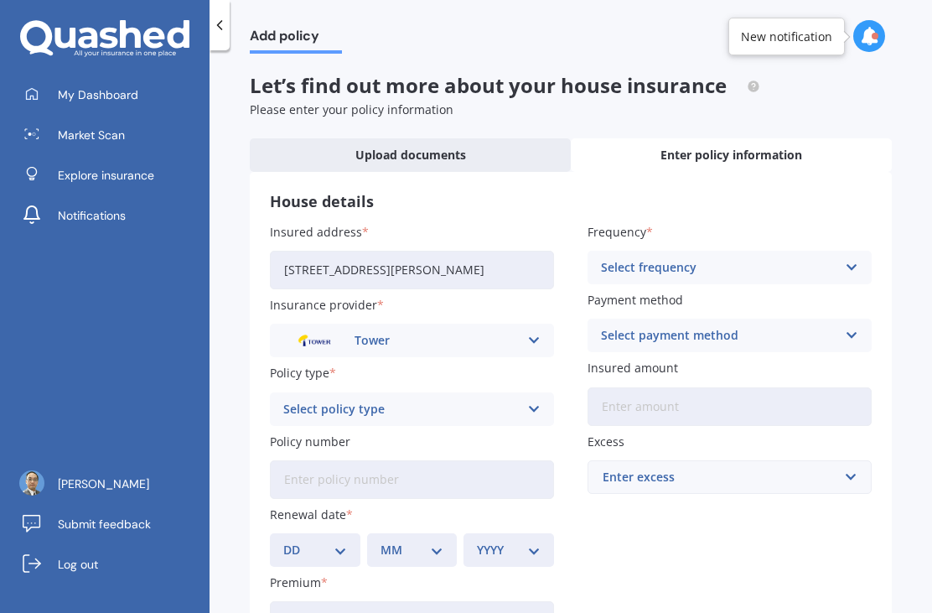
click at [535, 400] on icon at bounding box center [533, 409] width 14 height 18
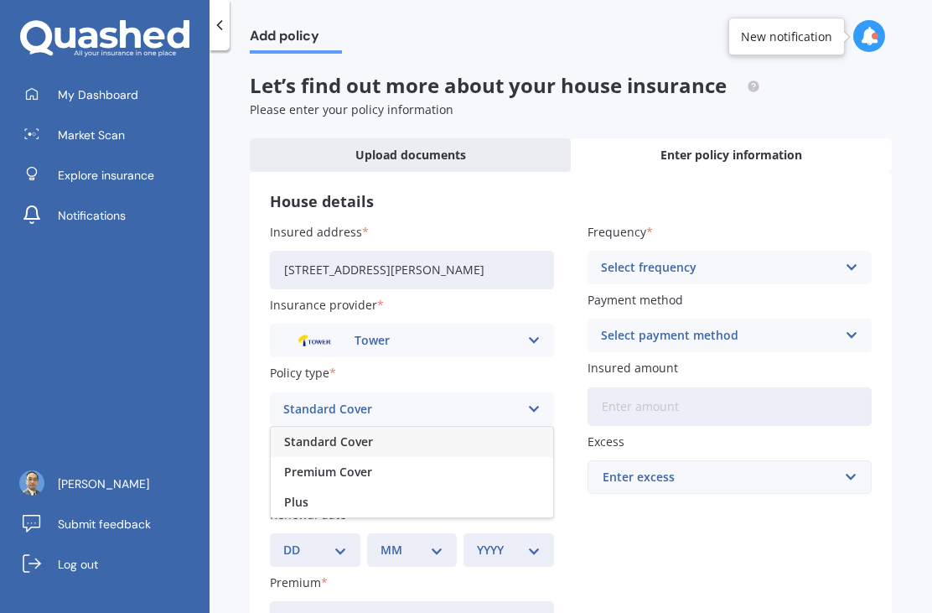
click at [521, 427] on div "Standard Cover" at bounding box center [412, 442] width 282 height 30
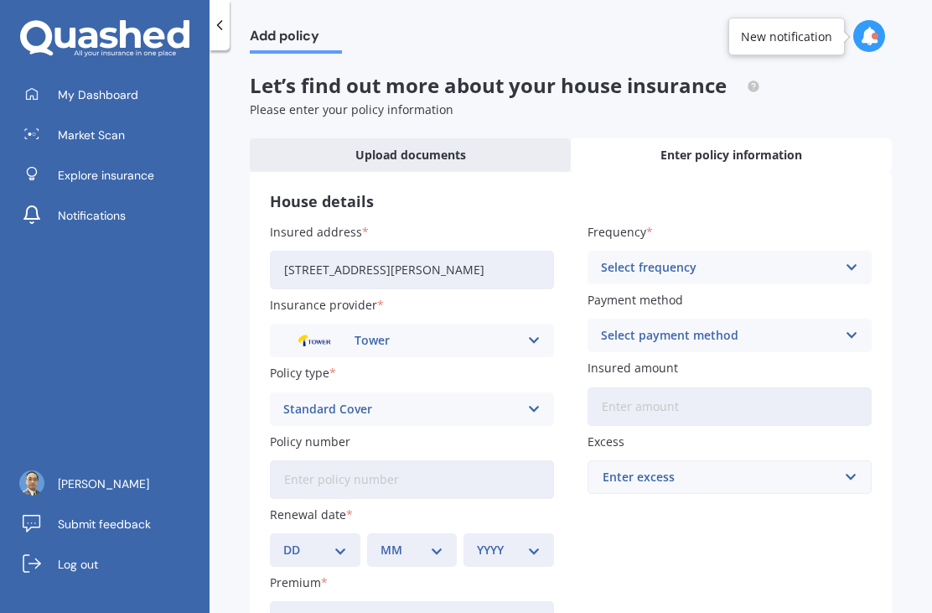
scroll to position [0, 0]
click at [153, 167] on span "Explore insurance" at bounding box center [106, 175] width 96 height 17
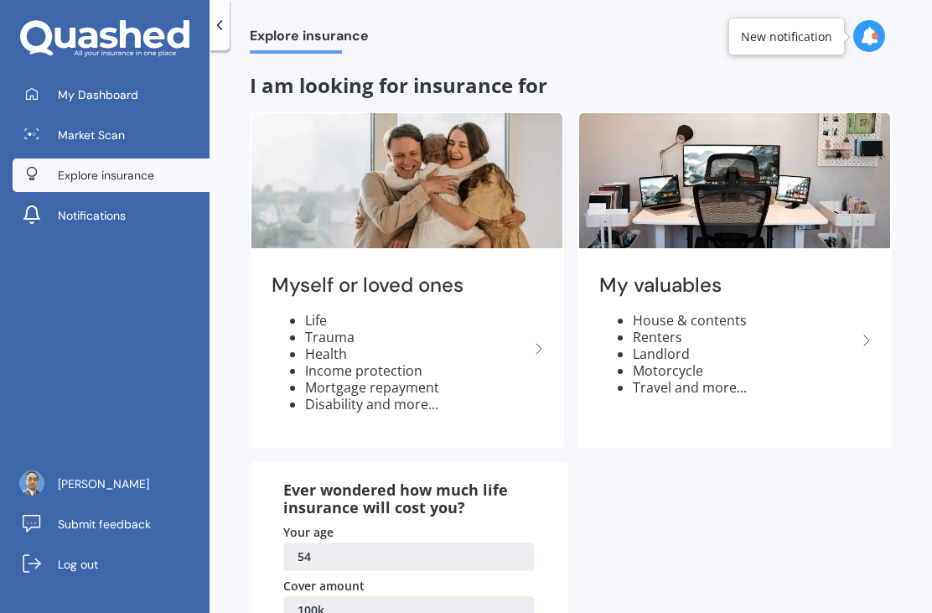
click at [789, 362] on li "Motorcycle" at bounding box center [745, 370] width 224 height 17
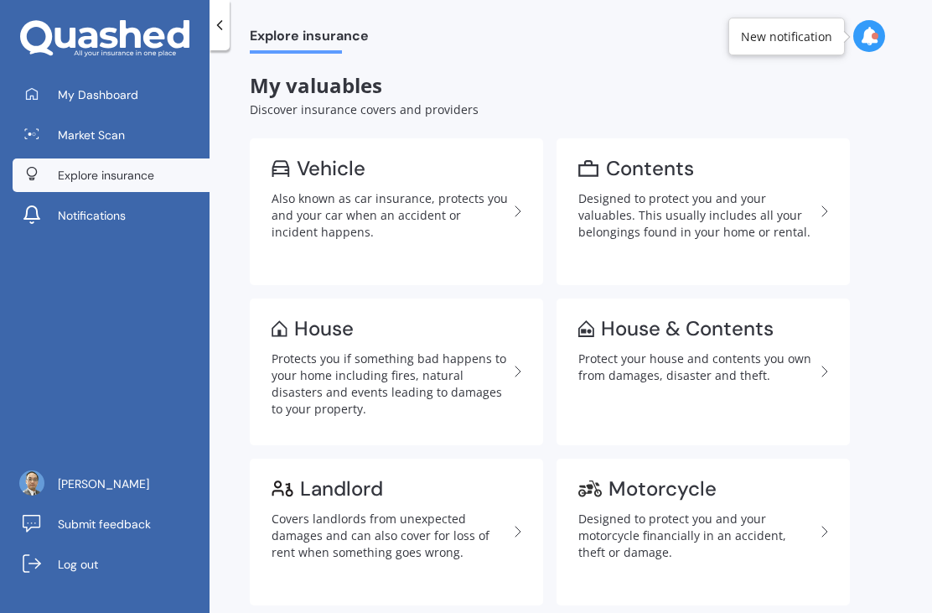
click at [493, 350] on div "Protects you if something bad happens to your home including fires, natural dis…" at bounding box center [389, 383] width 236 height 67
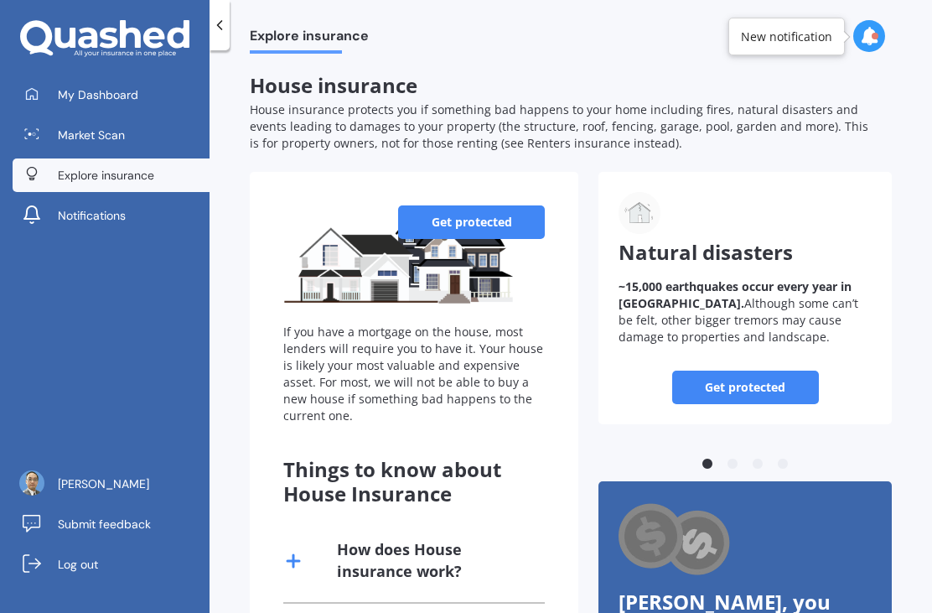
click at [504, 205] on link "Get protected" at bounding box center [471, 222] width 147 height 34
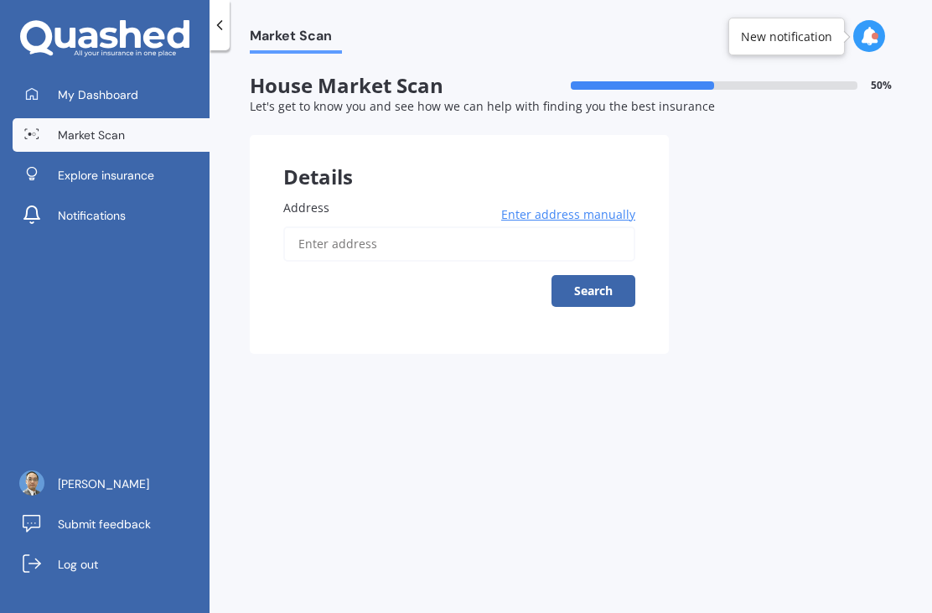
click at [529, 244] on input "Address" at bounding box center [459, 243] width 352 height 35
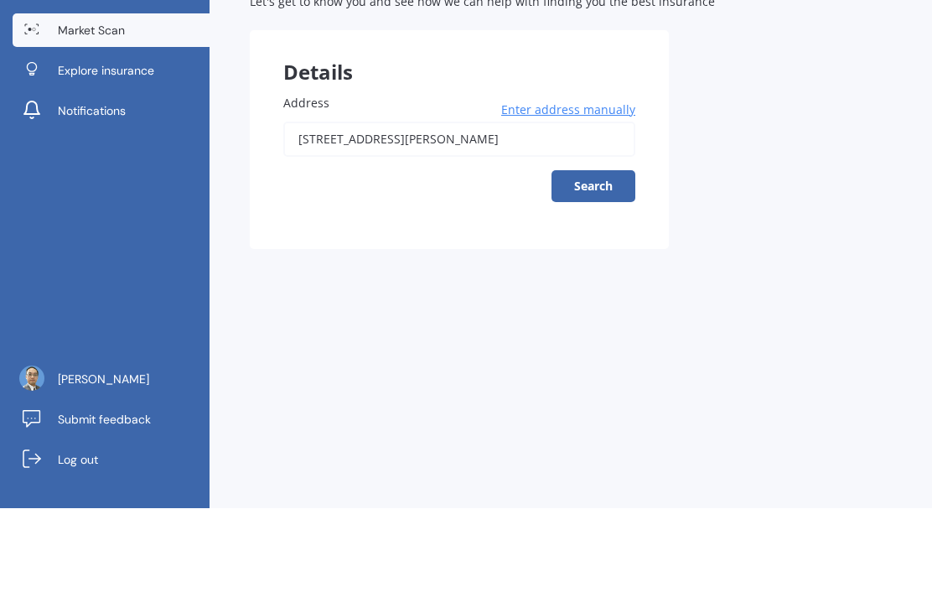
scroll to position [54, 0]
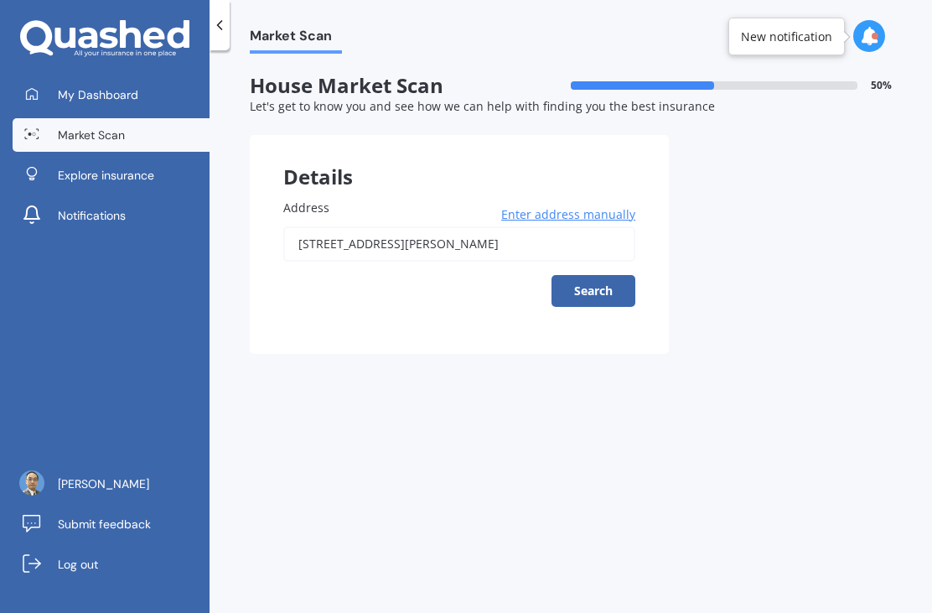
click at [508, 226] on input "[STREET_ADDRESS][PERSON_NAME]" at bounding box center [459, 243] width 352 height 35
type input "[STREET_ADDRESS][PERSON_NAME]"
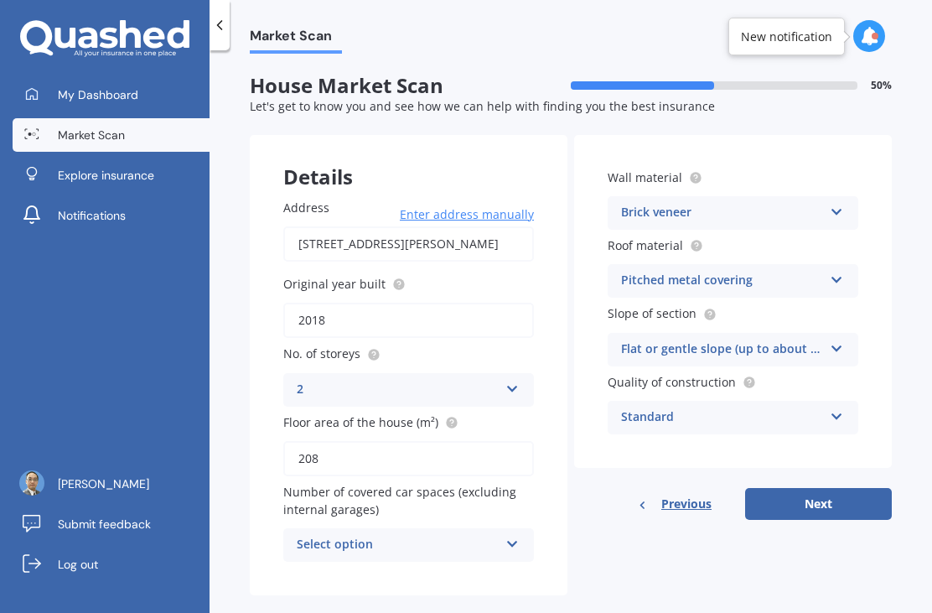
click at [516, 535] on icon at bounding box center [512, 541] width 14 height 12
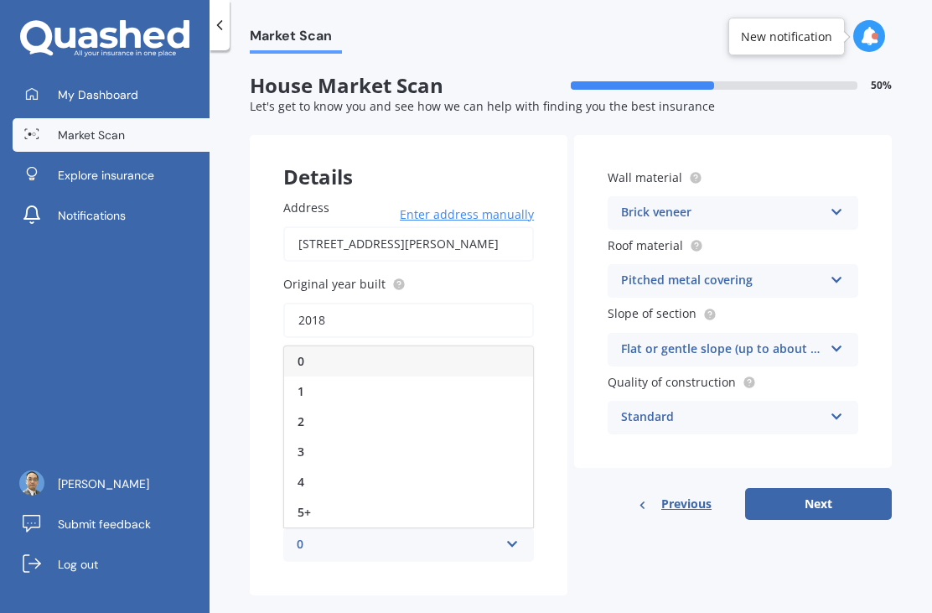
click at [452, 406] on div "2" at bounding box center [408, 421] width 249 height 30
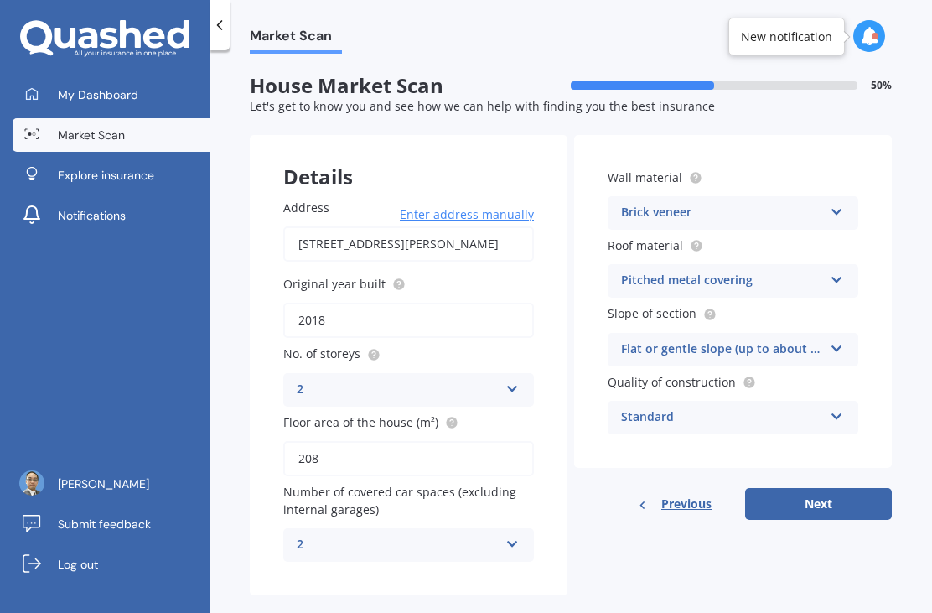
click at [846, 488] on button "Next" at bounding box center [818, 504] width 147 height 32
select select "25"
select select "01"
select select "1971"
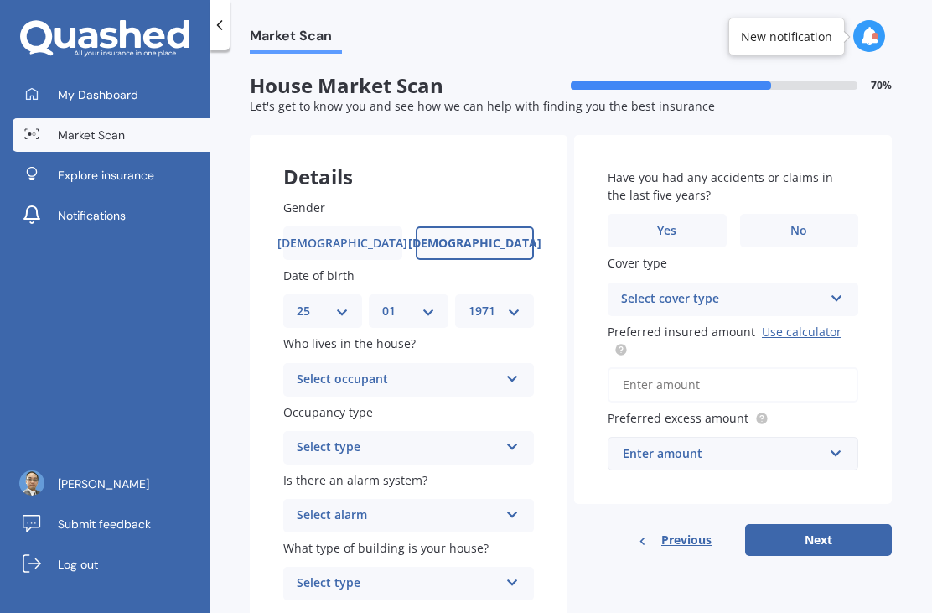
click at [510, 370] on icon at bounding box center [512, 376] width 14 height 12
click at [472, 427] on div "Owner + Boarder" at bounding box center [408, 442] width 249 height 30
click at [518, 370] on icon at bounding box center [512, 376] width 14 height 12
click at [485, 397] on div "Owner" at bounding box center [408, 412] width 249 height 30
click at [505, 437] on icon at bounding box center [512, 443] width 14 height 12
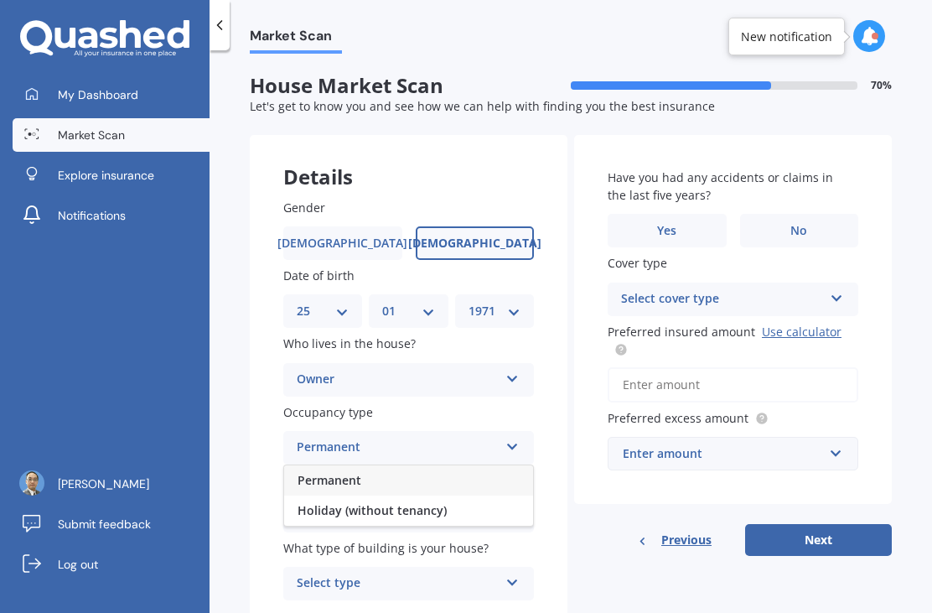
click at [490, 465] on div "Permanent" at bounding box center [408, 480] width 249 height 30
click at [506, 505] on icon at bounding box center [512, 511] width 14 height 12
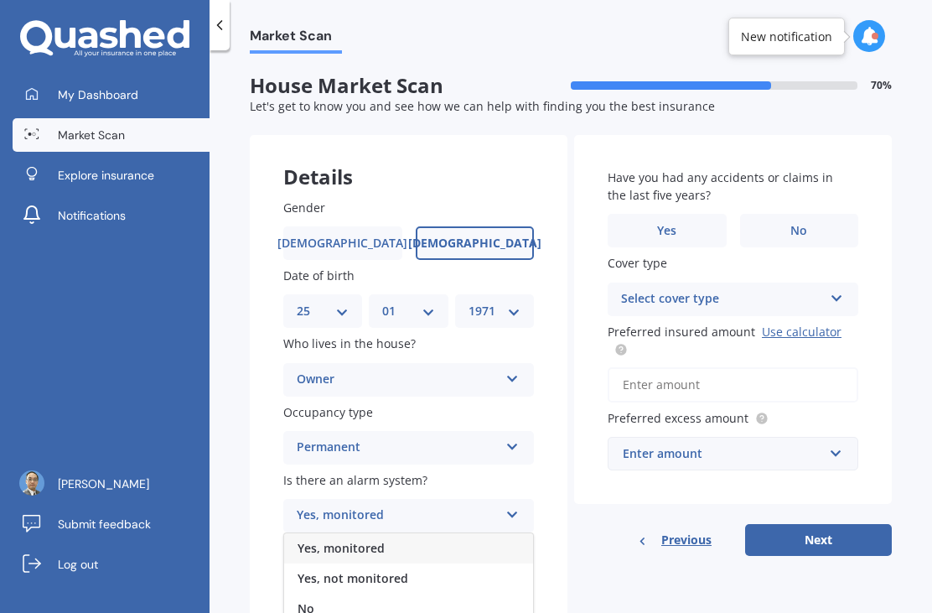
click at [458, 533] on div "Yes, monitored" at bounding box center [408, 548] width 249 height 30
click at [515, 505] on icon at bounding box center [512, 511] width 14 height 12
click at [468, 563] on div "Yes, not monitored" at bounding box center [408, 578] width 249 height 30
click at [510, 573] on icon at bounding box center [512, 579] width 14 height 12
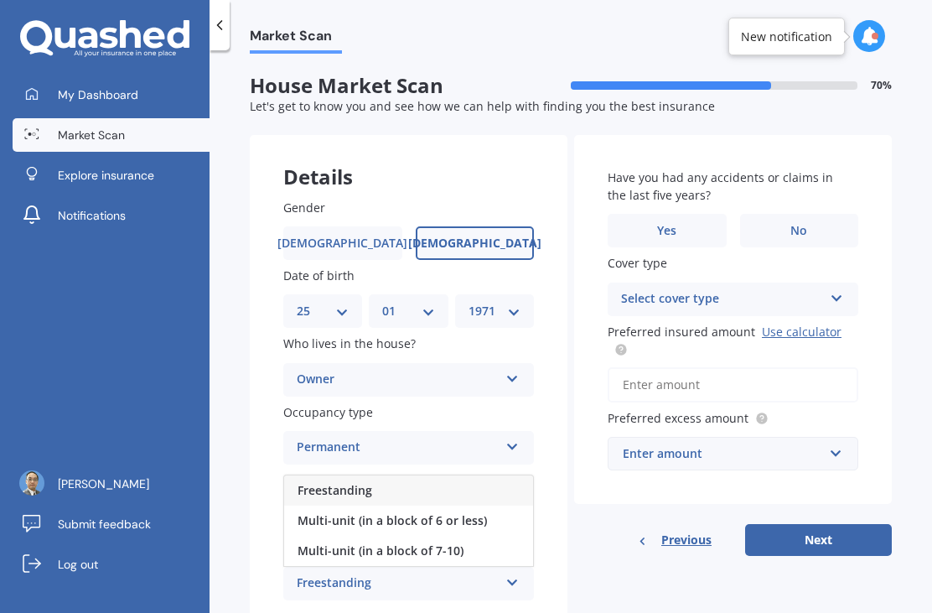
click at [485, 475] on div "Freestanding" at bounding box center [408, 490] width 249 height 30
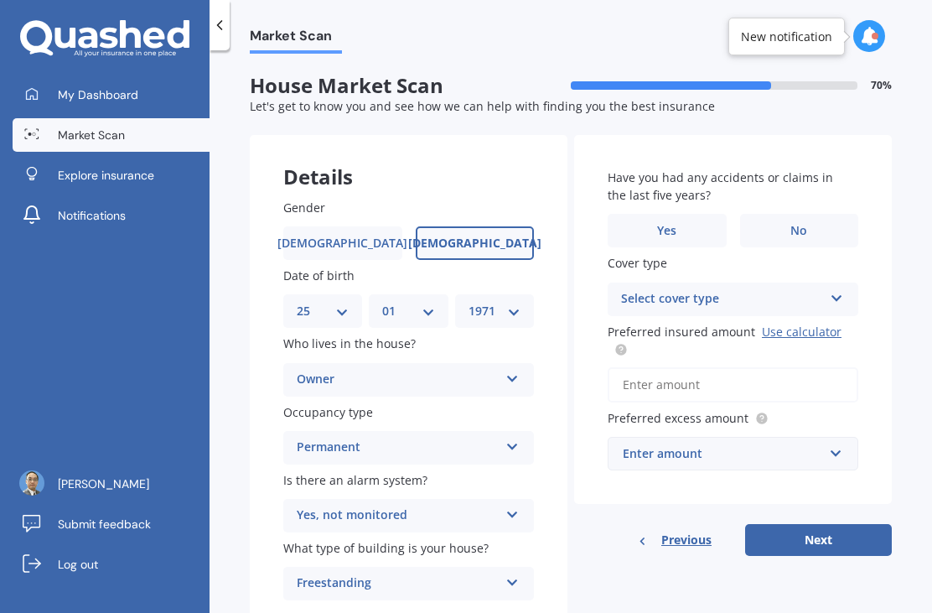
click at [815, 214] on label "No" at bounding box center [799, 231] width 119 height 34
click at [0, 0] on input "No" at bounding box center [0, 0] width 0 height 0
click at [833, 289] on icon at bounding box center [837, 295] width 14 height 12
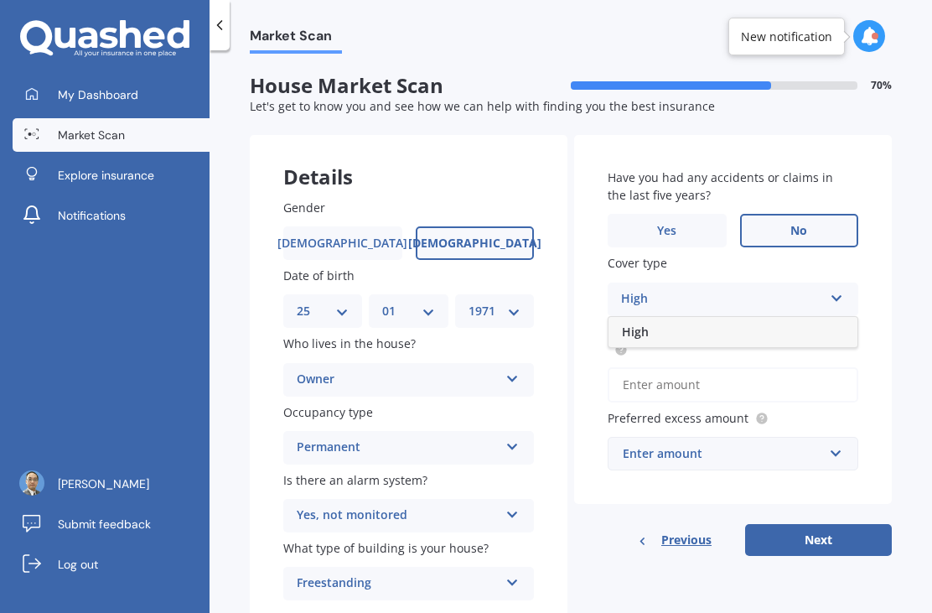
click at [845, 317] on div "High" at bounding box center [732, 332] width 249 height 30
click at [837, 437] on input "text" at bounding box center [726, 453] width 235 height 32
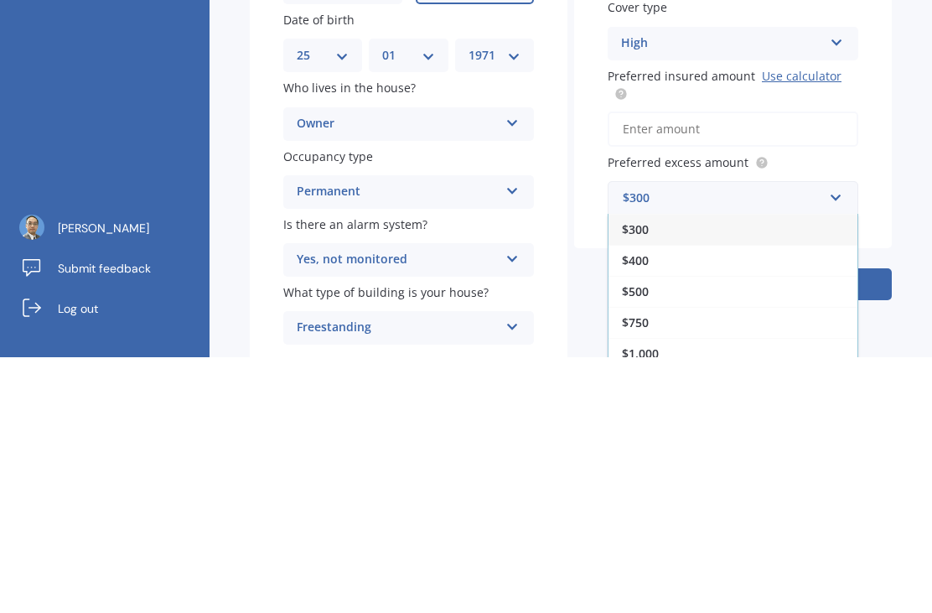
click at [796, 562] on div "$750" at bounding box center [732, 577] width 249 height 31
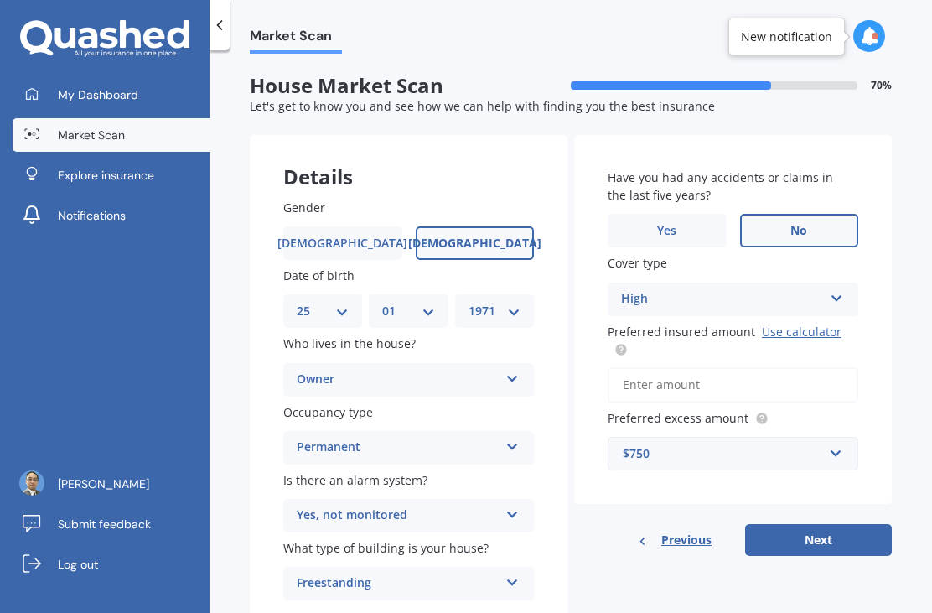
click at [810, 367] on input "Preferred insured amount Use calculator" at bounding box center [733, 384] width 251 height 35
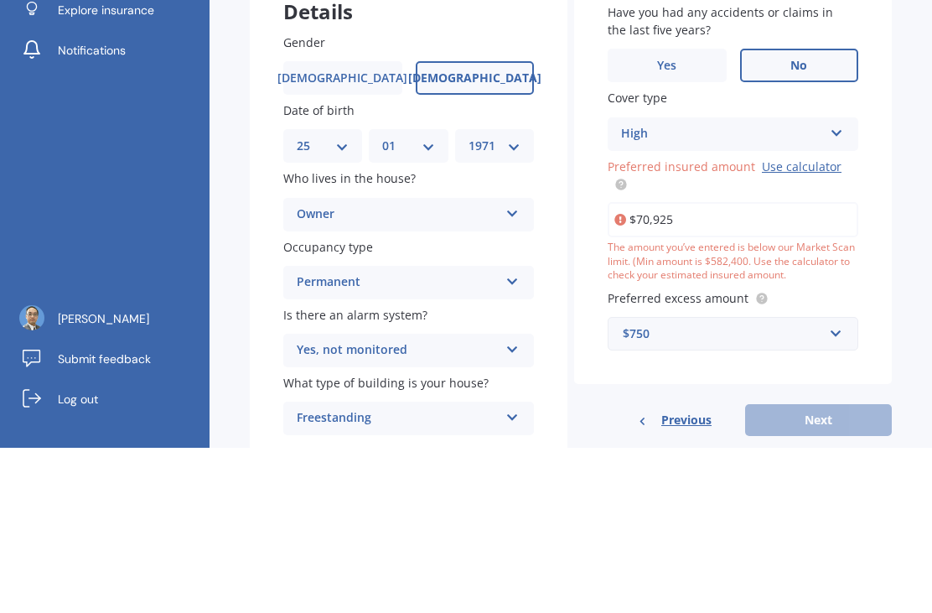
type input "$709,253"
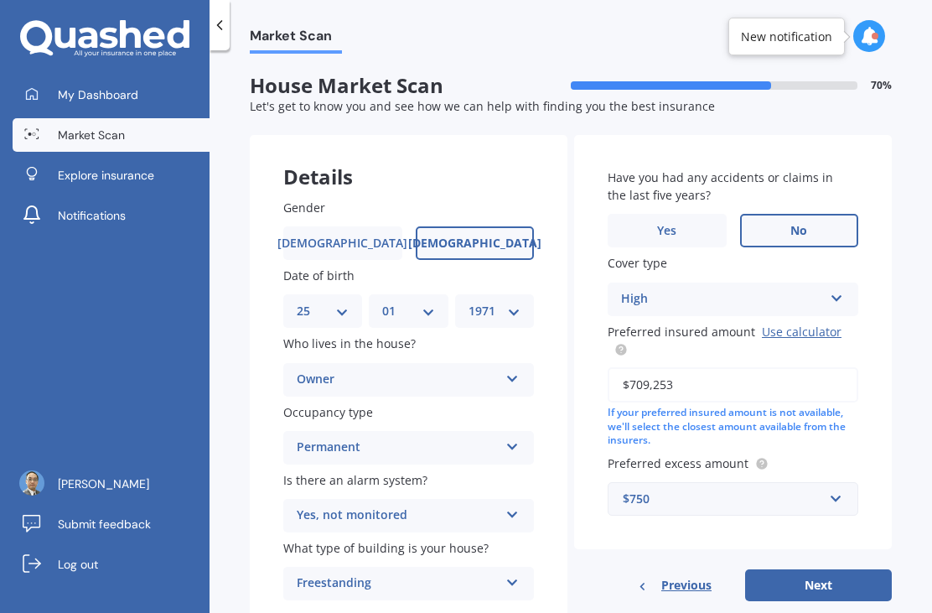
click at [857, 569] on button "Next" at bounding box center [818, 585] width 147 height 32
select select "25"
select select "01"
select select "1971"
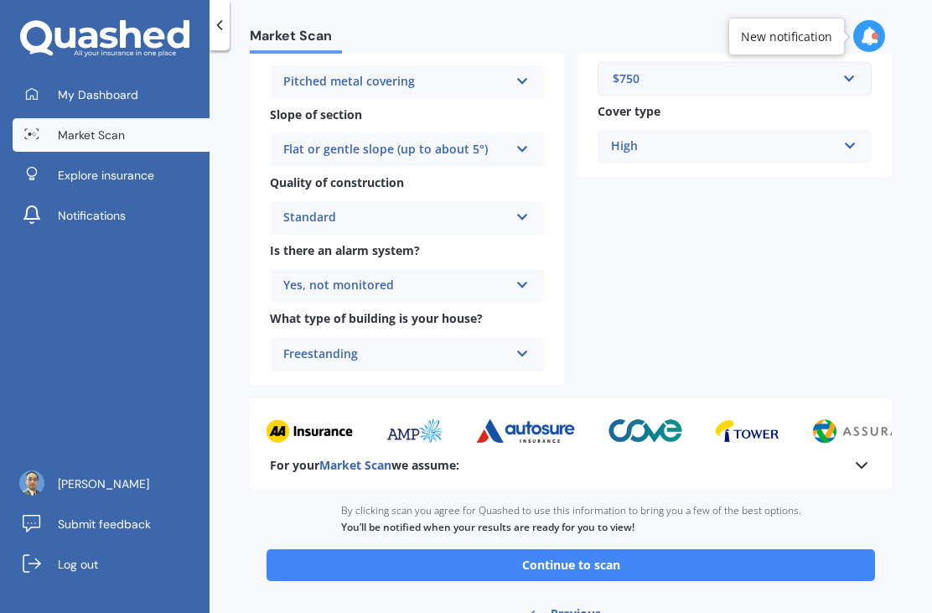
scroll to position [523, 0]
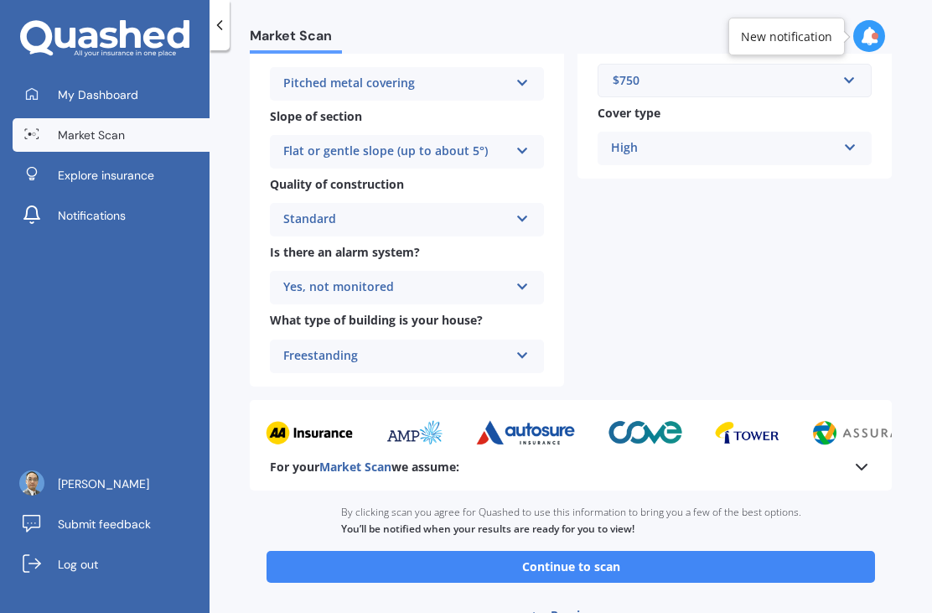
click at [836, 551] on button "Continue to scan" at bounding box center [570, 567] width 608 height 32
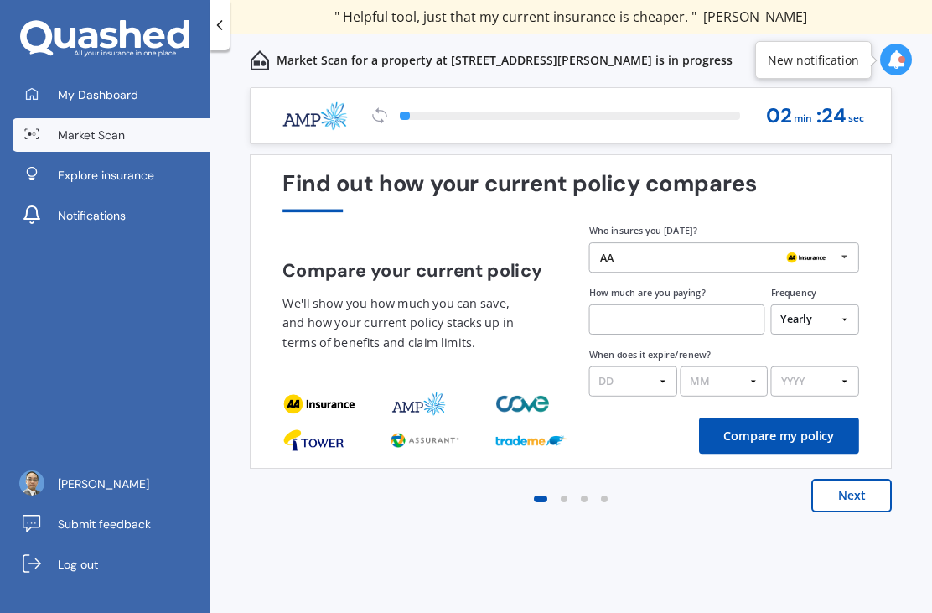
click at [839, 259] on icon at bounding box center [845, 257] width 23 height 28
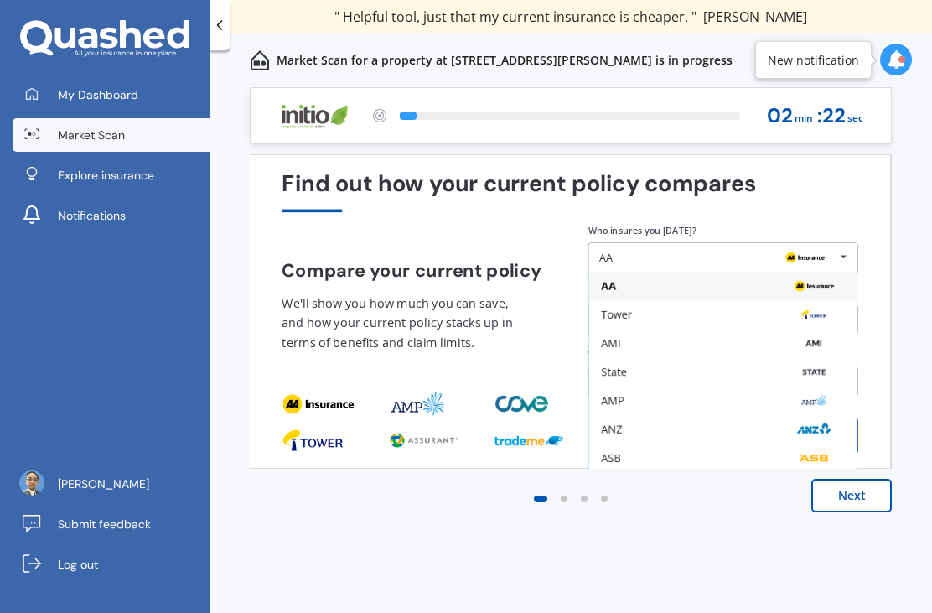
click at [721, 313] on div "Tower" at bounding box center [722, 314] width 243 height 12
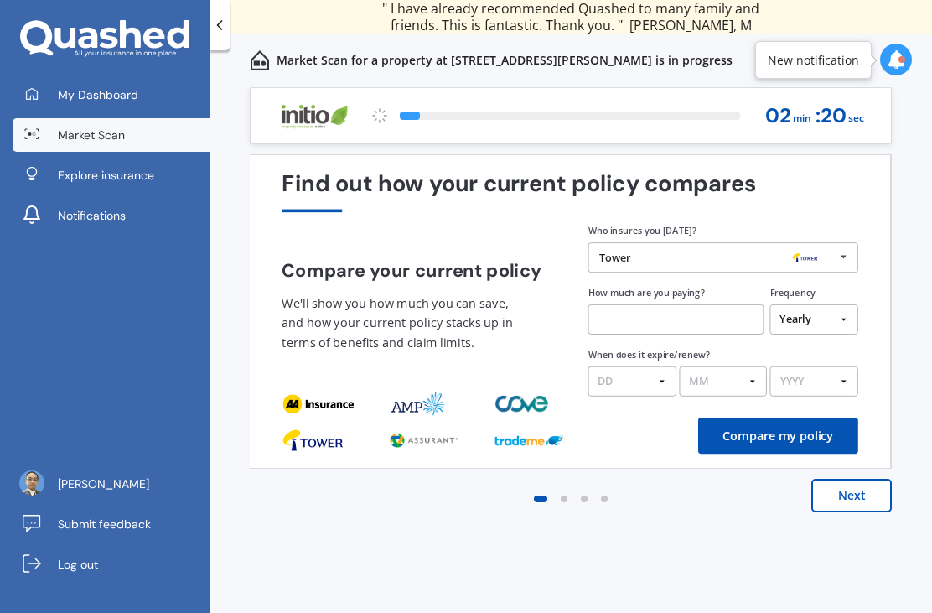
click at [707, 318] on input "text" at bounding box center [676, 319] width 176 height 30
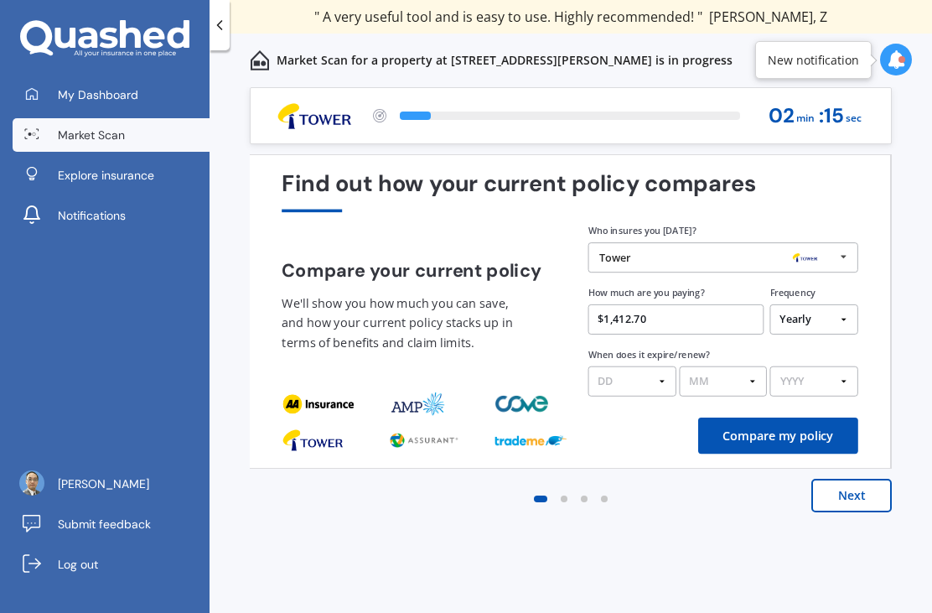
type input "$1,412.72"
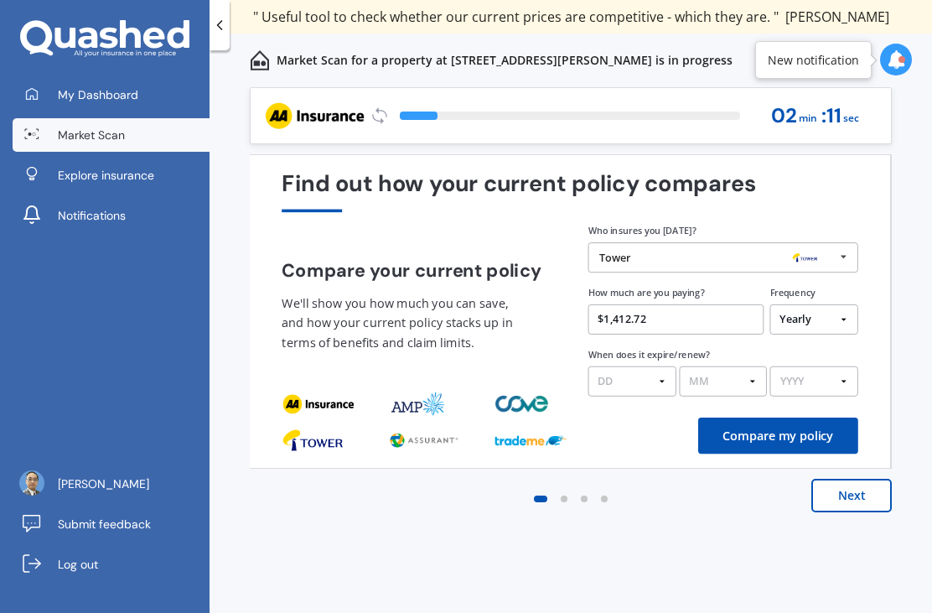
click at [660, 366] on select "DD 01 02 03 04 05 06 07 08 09 10 11 12 13 14 15 16 17 18 19 20 21 22 23 24 25 2…" at bounding box center [632, 381] width 88 height 30
select select "13"
click at [750, 366] on select "MM 01 02 03 04 05 06 07 08 09 10 11 12" at bounding box center [723, 381] width 88 height 30
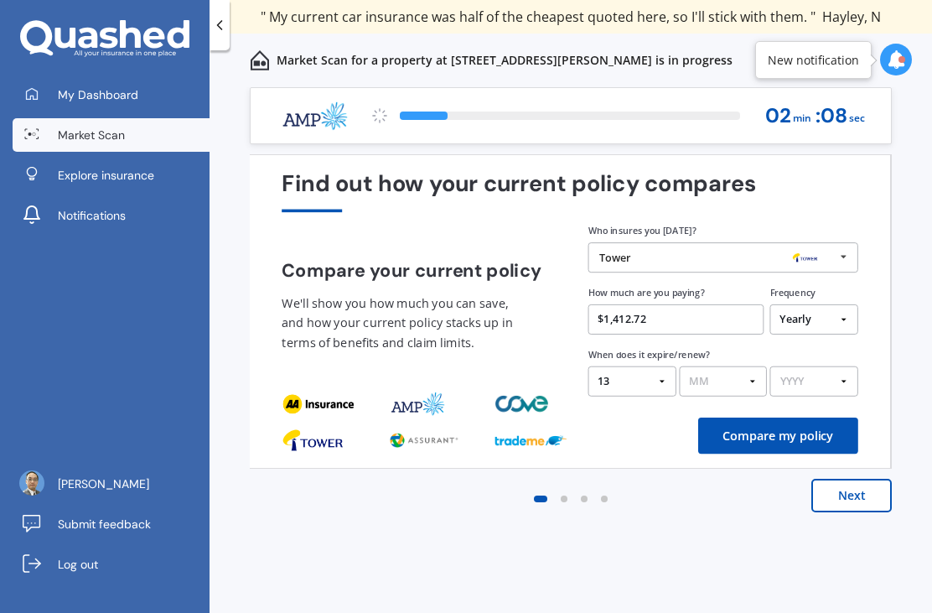
click at [753, 366] on select "MM 01 02 03 04 05 06 07 08 09 10 11 12" at bounding box center [723, 381] width 88 height 30
select select "09"
click at [856, 366] on select "YYYY 2026 2025 2024" at bounding box center [814, 381] width 88 height 30
select select "2025"
click at [836, 417] on button "Compare my policy" at bounding box center [778, 435] width 160 height 36
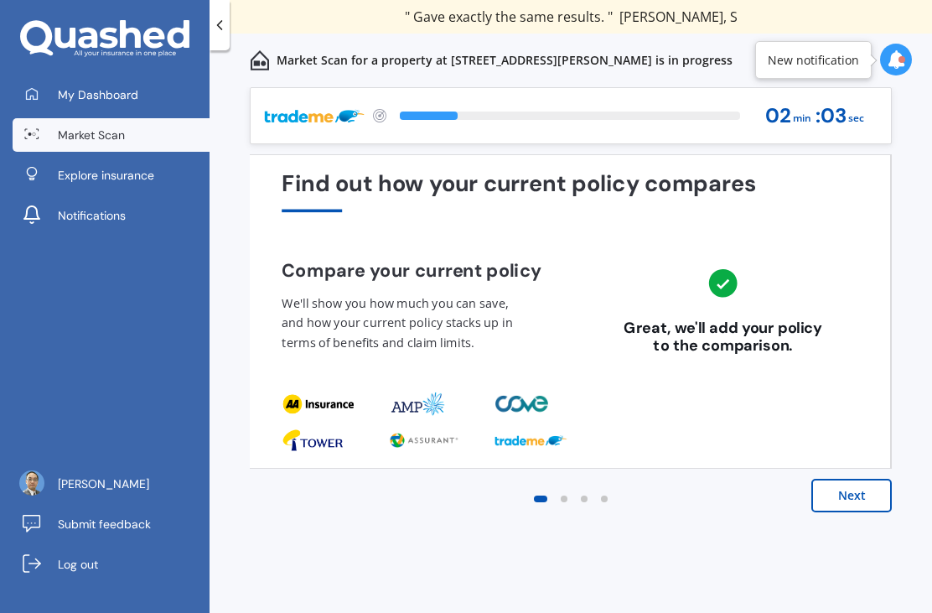
scroll to position [0, 0]
click at [867, 499] on button "Next" at bounding box center [851, 495] width 80 height 34
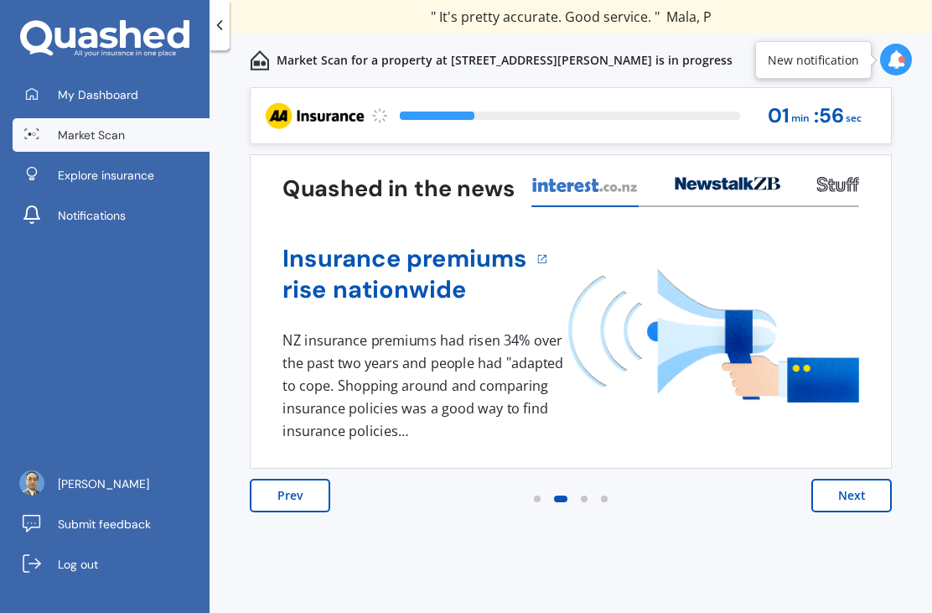
click at [859, 496] on button "Next" at bounding box center [851, 495] width 80 height 34
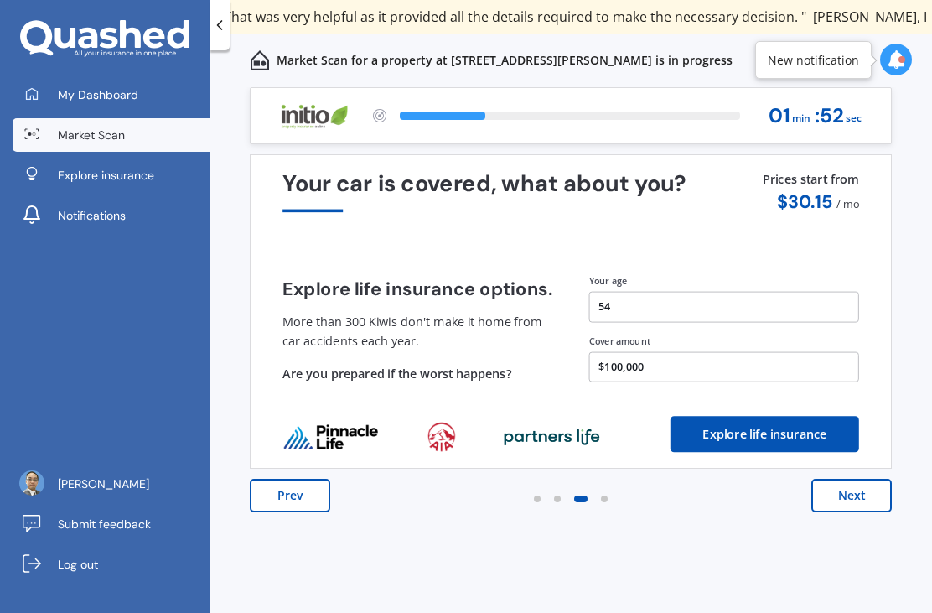
click at [873, 493] on button "Next" at bounding box center [851, 495] width 80 height 34
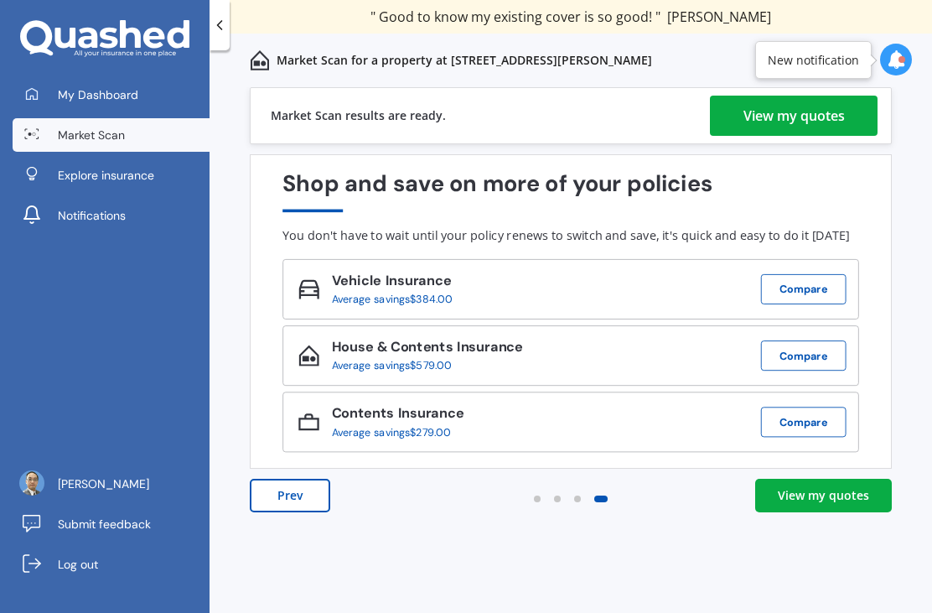
click at [866, 494] on div "View my quotes" at bounding box center [823, 495] width 91 height 17
